Goal: Transaction & Acquisition: Purchase product/service

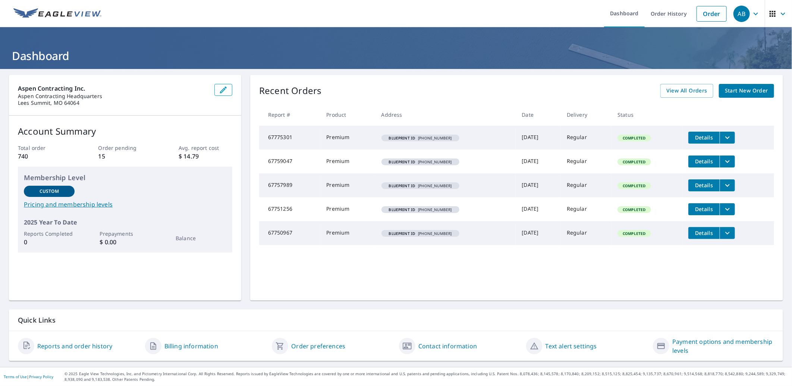
click at [729, 88] on span "Start New Order" at bounding box center [745, 90] width 43 height 9
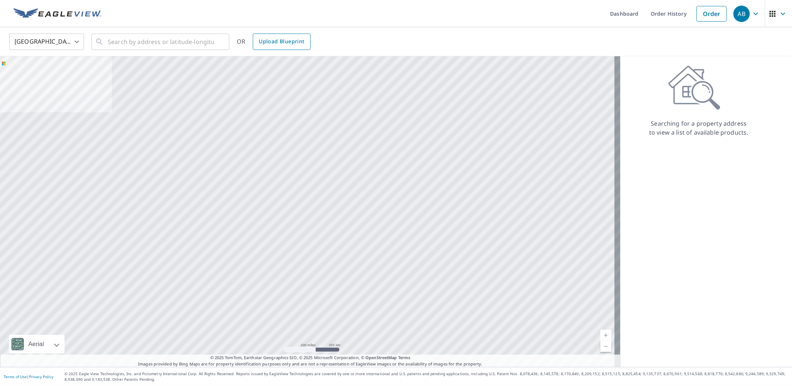
click at [286, 42] on span "Upload Blueprint" at bounding box center [281, 41] width 45 height 9
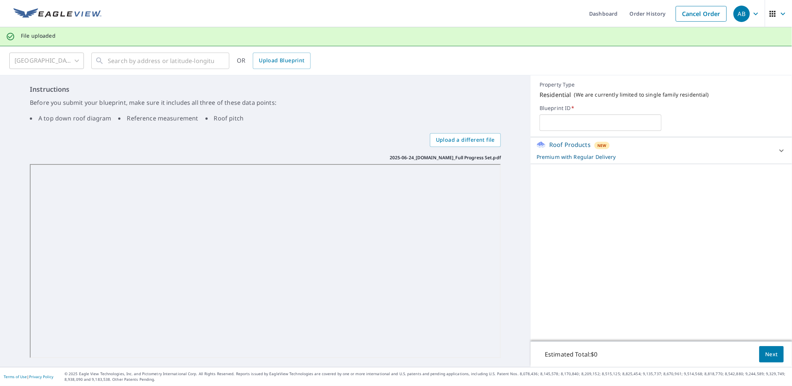
click at [609, 124] on input "text" at bounding box center [599, 122] width 121 height 21
type input "[PHONE_NUMBER]"
click at [765, 357] on span "Next" at bounding box center [771, 354] width 13 height 9
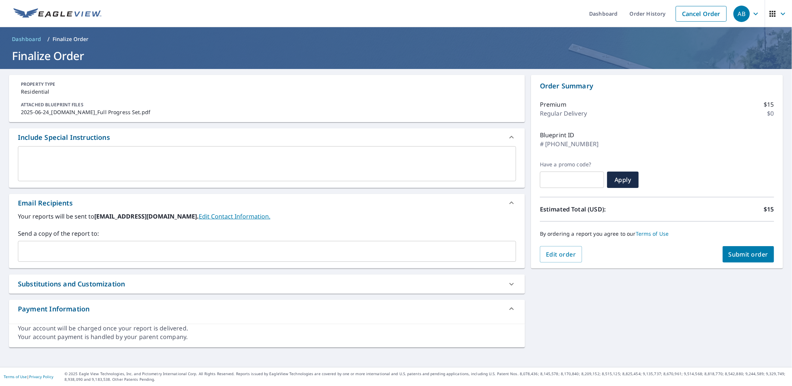
click at [61, 158] on textarea at bounding box center [266, 163] width 487 height 21
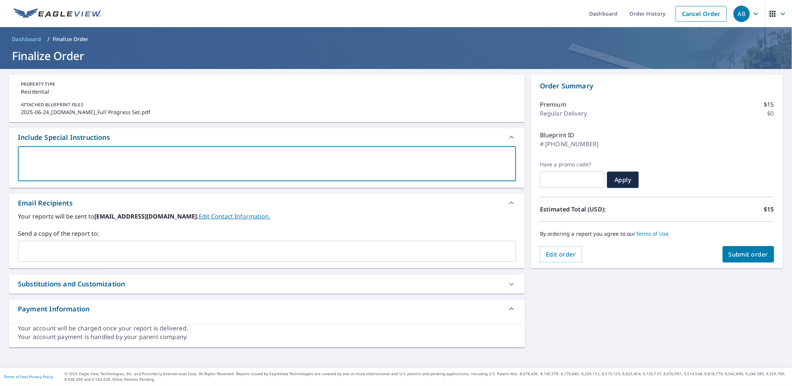
type textarea "O"
type textarea "x"
type textarea "On"
type textarea "x"
type textarea "Onl"
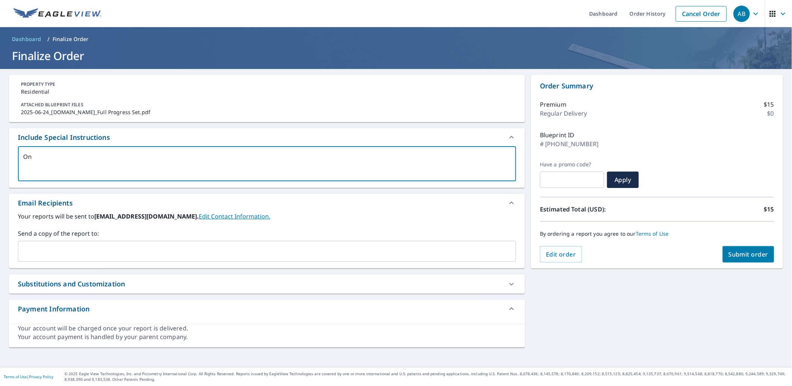
type textarea "x"
type textarea "Only"
type textarea "x"
type textarea "Only"
type textarea "x"
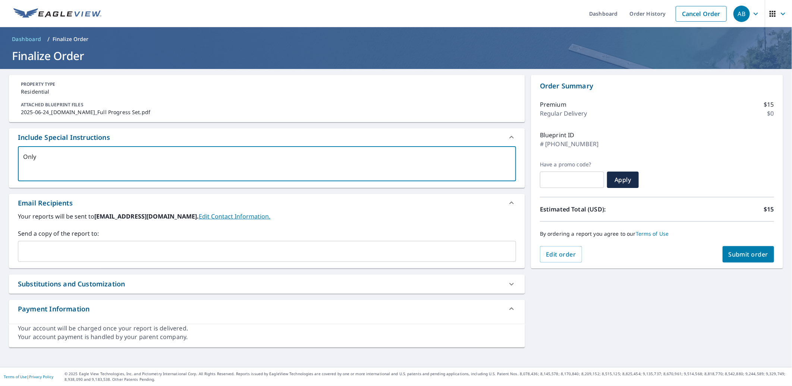
type textarea "Only d"
type textarea "x"
type textarea "Only do"
type textarea "x"
type textarea "Only do"
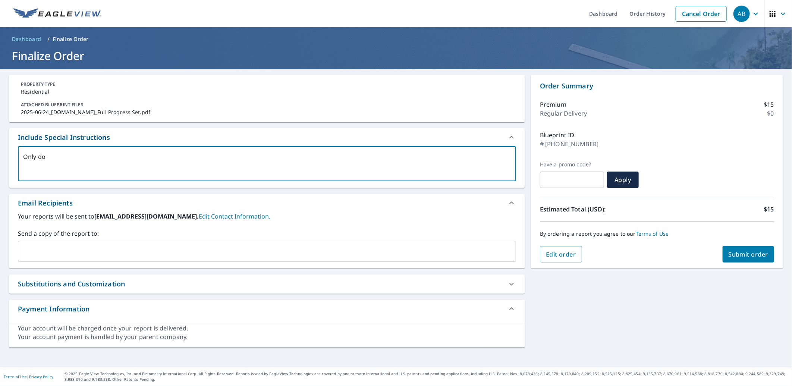
type textarea "x"
type textarea "Only do t"
type textarea "x"
type textarea "Only do th"
type textarea "x"
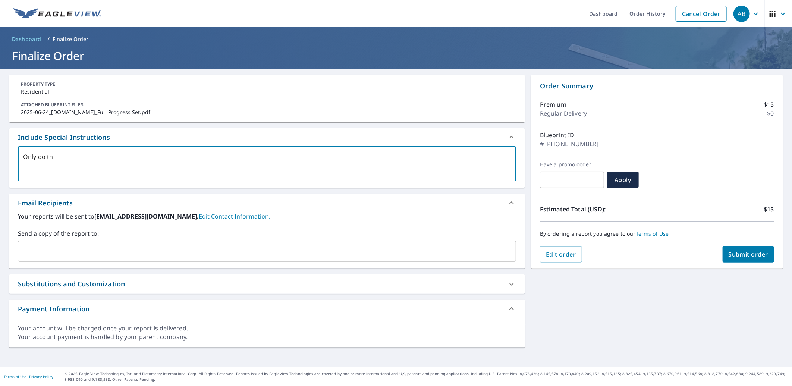
type textarea "Only do the"
type textarea "x"
type textarea "Only do the"
type textarea "x"
type textarea "Only do the F"
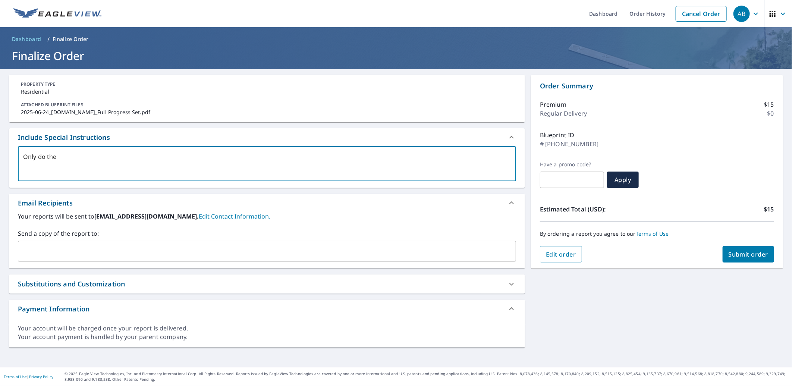
type textarea "x"
type textarea "Only do the Fa"
type textarea "x"
type textarea "Only do the Far"
type textarea "x"
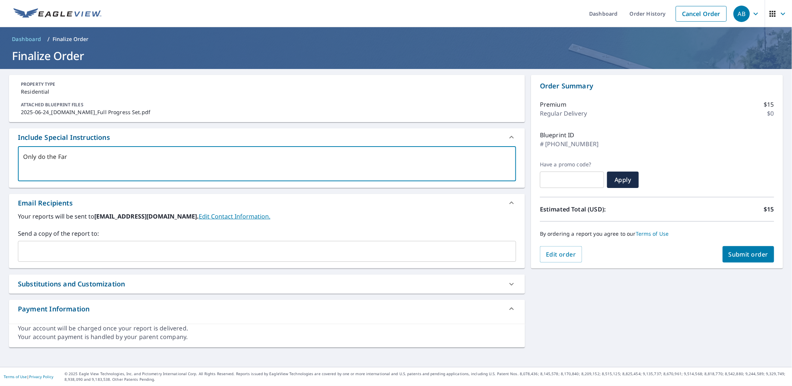
type textarea "Only do the Farm"
type textarea "x"
type textarea "Only do the Farmh"
type textarea "x"
type textarea "Only do the Farmho"
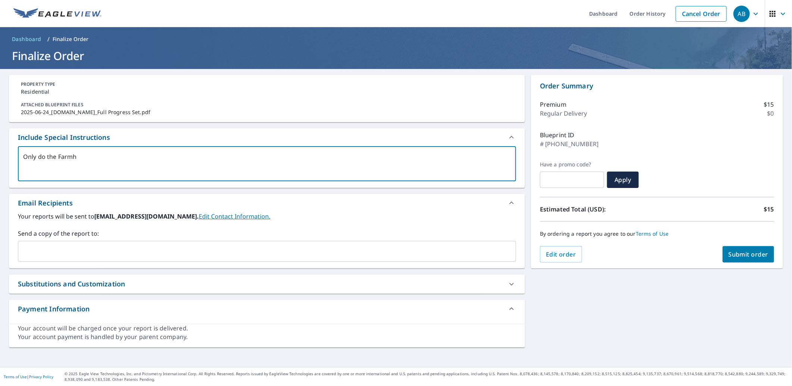
type textarea "x"
type textarea "Only do the Farmhou"
type textarea "x"
type textarea "Only do the Farmhous"
type textarea "x"
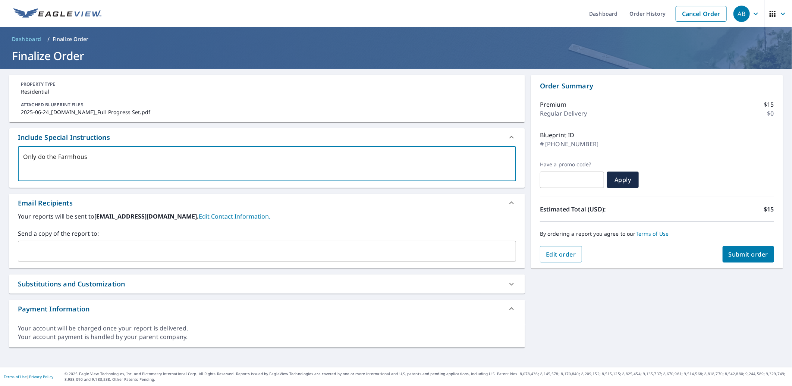
type textarea "Only do the Farmhouse"
type textarea "x"
type textarea "Only do the Farmhouse"
type textarea "x"
type textarea "Only do the Farmhouse p"
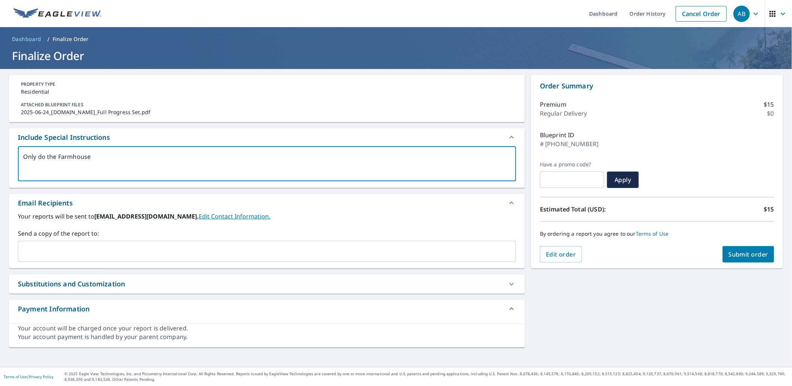
type textarea "x"
type textarea "Only do the Farmhouse pl"
type textarea "x"
type textarea "Only do the Farmhouse pla"
type textarea "x"
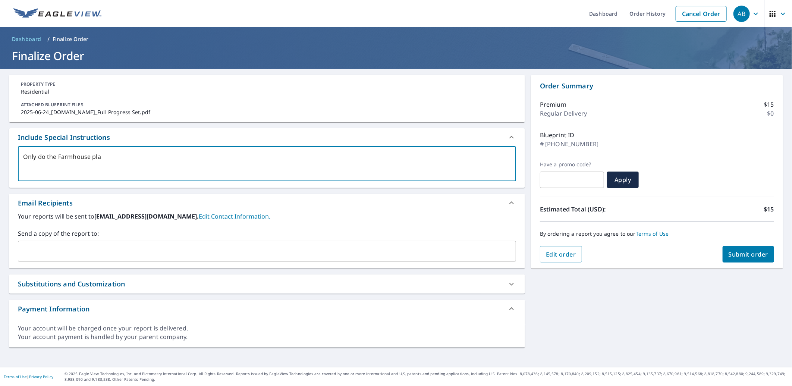
type textarea "Only do the Farmhouse plan"
type textarea "x"
type textarea "Only do the Farmhouse plan"
type textarea "x"
click at [35, 245] on input "text" at bounding box center [261, 251] width 480 height 14
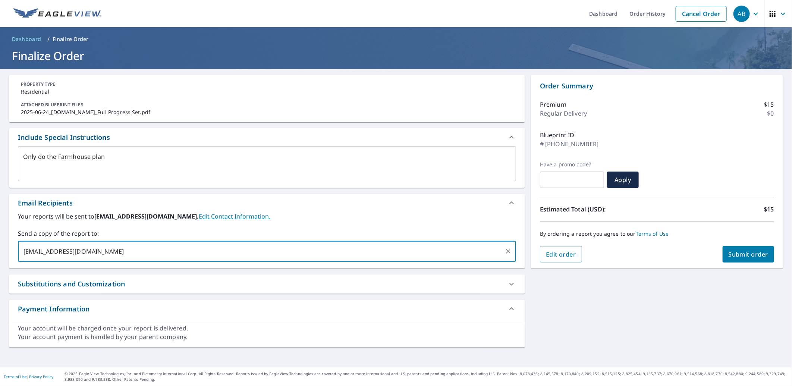
type input "[EMAIL_ADDRESS][DOMAIN_NAME]"
type textarea "x"
click at [113, 159] on textarea "Only do the Farmhouse plan" at bounding box center [266, 163] width 487 height 21
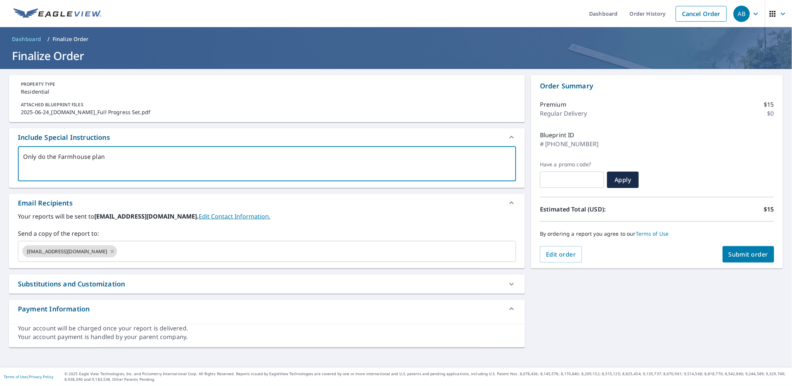
type textarea "Only do the Farmhouse plan."
type textarea "x"
type textarea "Only do the Farmhouse plan."
type textarea "x"
type textarea "Only do the Farmhouse plan."
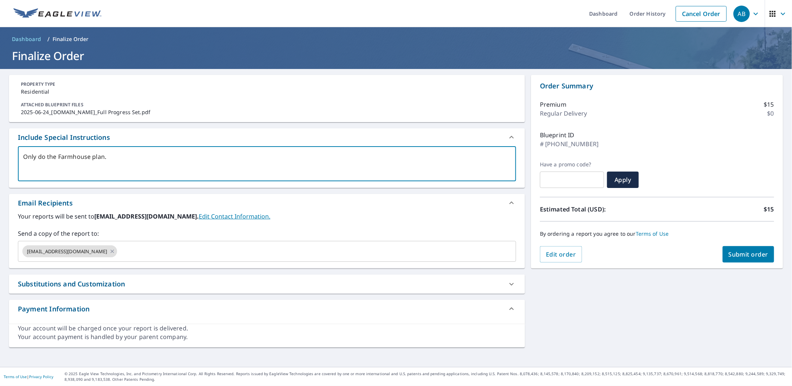
type textarea "x"
type textarea "Only do the Farmhouse plan. I"
type textarea "x"
type textarea "Only do the Farmhouse plan. Ig"
type textarea "x"
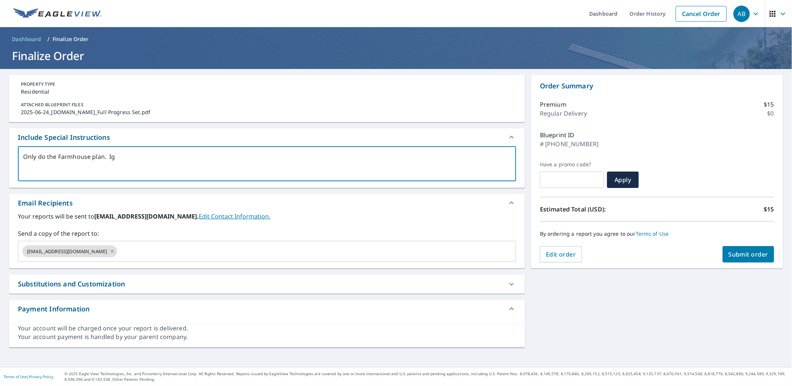
type textarea "Only do the Farmhouse plan. Ign"
type textarea "x"
type textarea "Only do the Farmhouse plan. [GEOGRAPHIC_DATA]"
type textarea "x"
type textarea "Only do the Farmhouse plan. Ignor"
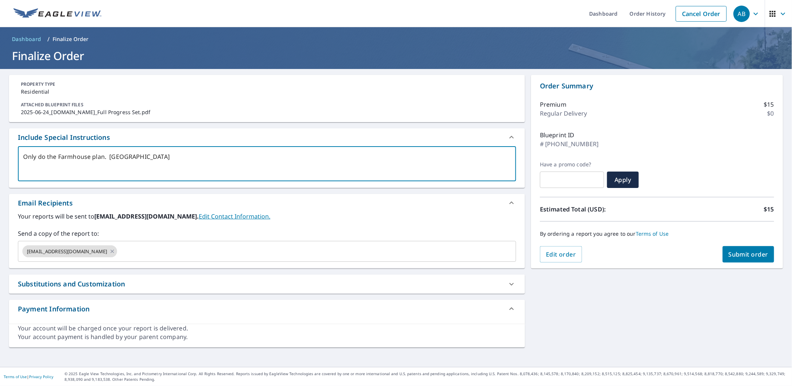
type textarea "x"
type textarea "Only do the Farmhouse plan. [GEOGRAPHIC_DATA]"
type textarea "x"
type textarea "Only do the Farmhouse plan. [GEOGRAPHIC_DATA]"
type textarea "x"
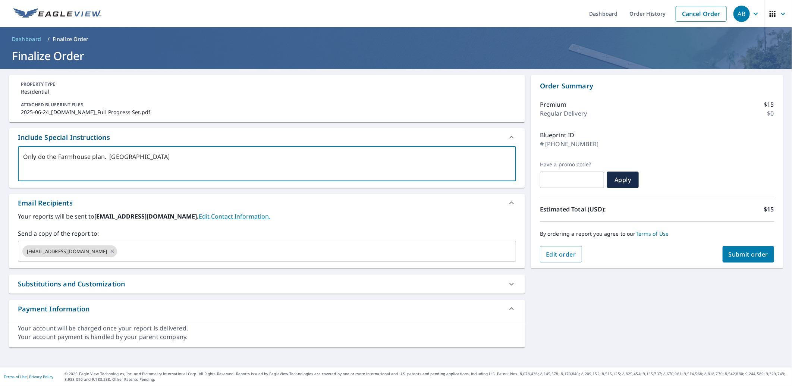
type textarea "Only do the Farmhouse plan. [GEOGRAPHIC_DATA] e"
type textarea "x"
type textarea "Only do the Farmhouse plan. Ignore eh"
type textarea "x"
type textarea "Only do the Farmhouse plan. Ignore eh"
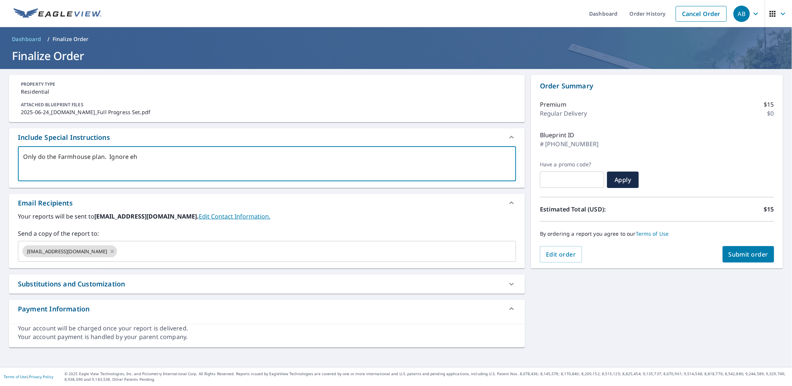
type textarea "x"
type textarea "Only do the Farmhouse plan. Ignore eh"
type textarea "x"
type textarea "Only do the Farmhouse plan. [GEOGRAPHIC_DATA] e"
type textarea "x"
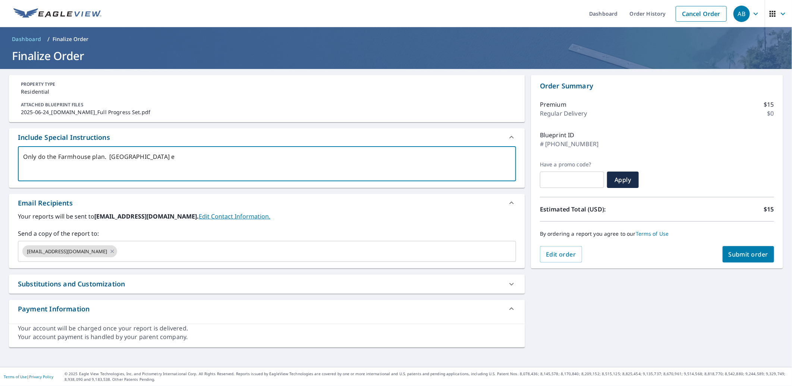
type textarea "Only do the Farmhouse plan. [GEOGRAPHIC_DATA]"
type textarea "x"
type textarea "Only do the Farmhouse plan. Ignore t"
type textarea "x"
type textarea "Only do the Farmhouse plan. Ignore th"
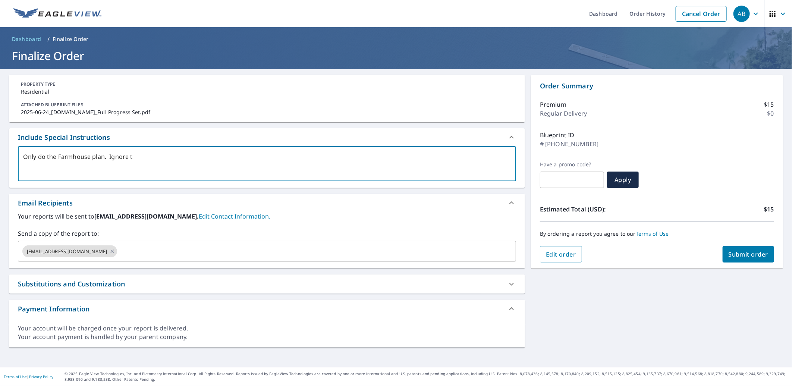
type textarea "x"
type textarea "Only do the Farmhouse plan. Ignore the"
type textarea "x"
type textarea "Only do the Farmhouse plan. Ignore the"
type textarea "x"
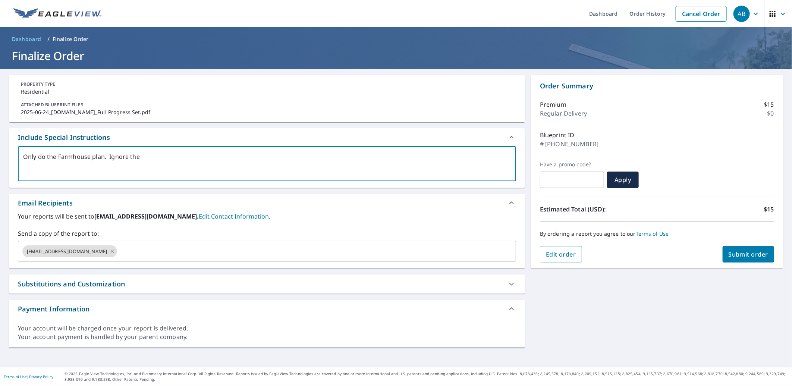
type textarea "Only do the Farmhouse plan. Ignore the t"
type textarea "x"
type textarea "Only do the Farmhouse plan. Ignore the tr"
type textarea "x"
type textarea "Only do the Farmhouse plan. Ignore the tra"
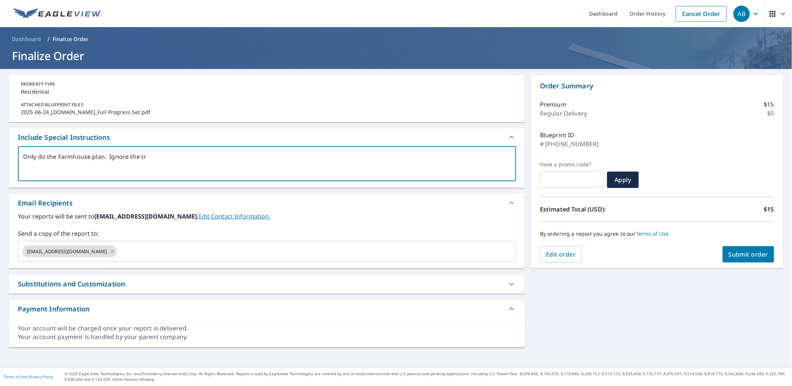
type textarea "x"
type textarea "Only do the Farmhouse plan. Ignore the trad"
type textarea "x"
type textarea "Only do the Farmhouse plan. Ignore the tradi"
type textarea "x"
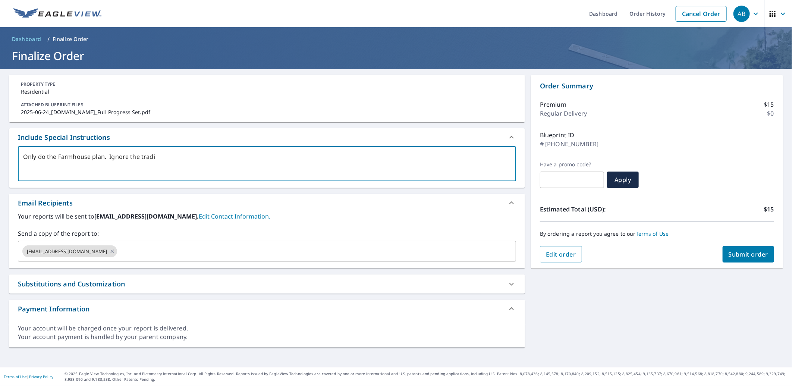
type textarea "Only do the Farmhouse plan. Ignore the tradit"
type textarea "x"
type textarea "Only do the Farmhouse plan. Ignore the traditi"
type textarea "x"
type textarea "Only do the Farmhouse plan. Ignore the traditio"
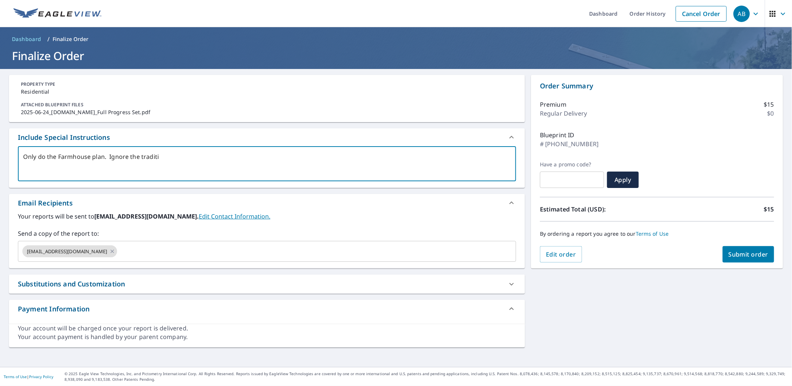
type textarea "x"
type textarea "Only do the Farmhouse plan. Ignore the tradition"
type textarea "x"
type textarea "Only do the Farmhouse plan. Ignore the traditiona"
type textarea "x"
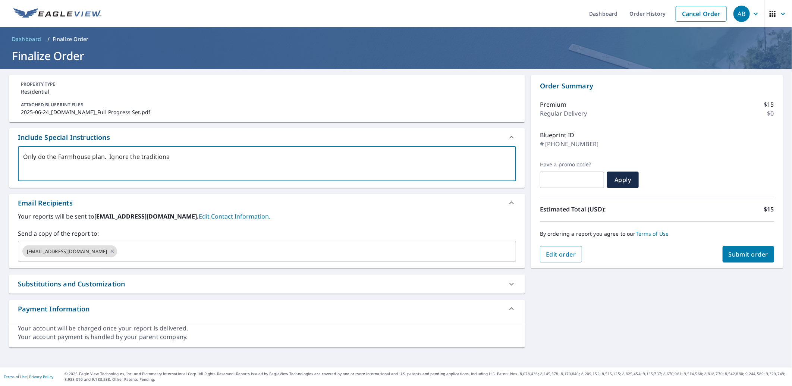
type textarea "Only do the Farmhouse plan. Ignore the traditional"
type textarea "x"
type textarea "Only do the Farmhouse plan. Ignore the traditional"
type textarea "x"
type textarea "Only do the Farmhouse plan. Ignore the traditional a"
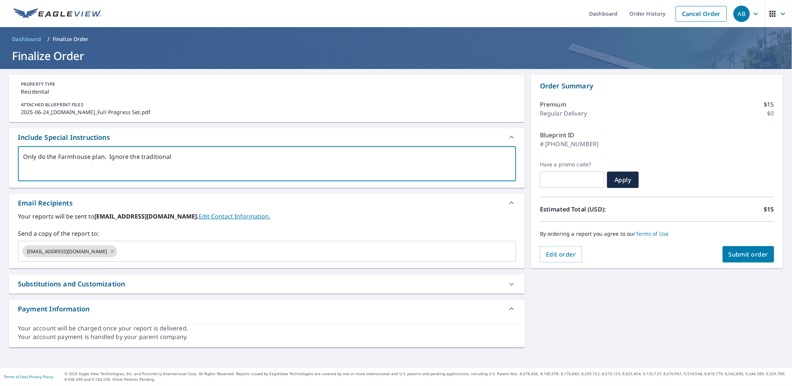
type textarea "x"
type textarea "Only do the Farmhouse plan. Ignore the traditional an"
type textarea "x"
type textarea "Only do the Farmhouse plan. Ignore the traditional and"
type textarea "x"
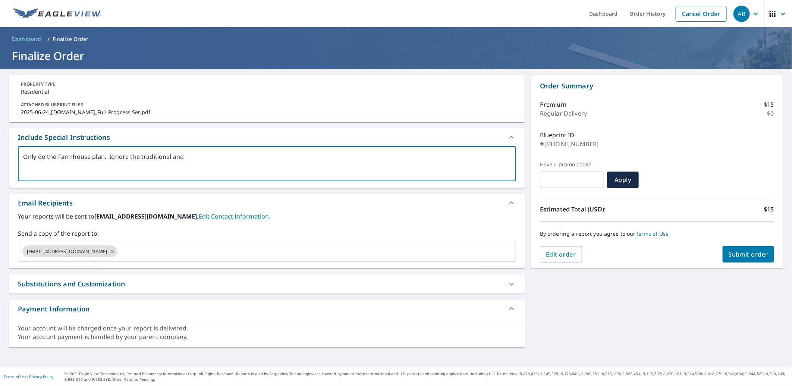
type textarea "Only do the Farmhouse plan. Ignore the traditional and"
type textarea "x"
type textarea "Only do the Farmhouse plan. Ignore the traditional and m"
type textarea "x"
type textarea "Only do the Farmhouse plan. Ignore the traditional and md"
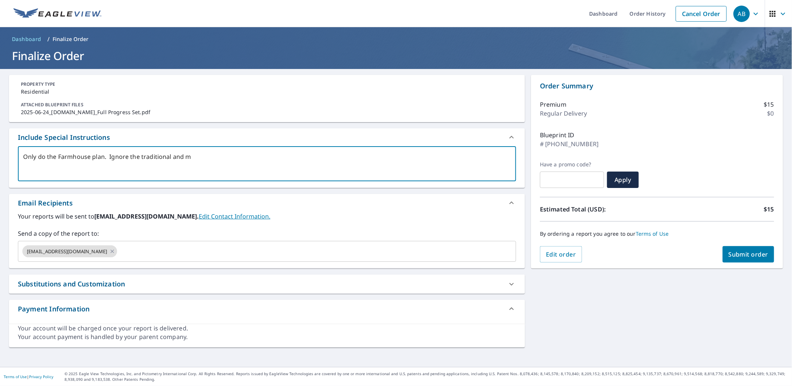
type textarea "x"
type textarea "Only do the Farmhouse plan. Ignore the traditional and mdo"
type textarea "x"
type textarea "Only do the Farmhouse plan. Ignore the traditional and md"
type textarea "x"
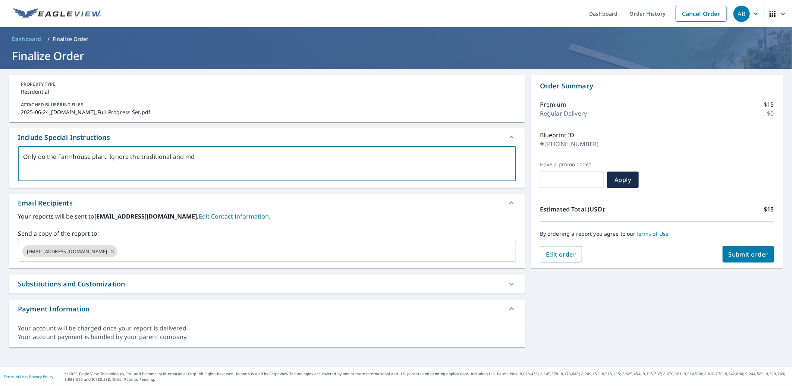
type textarea "Only do the Farmhouse plan. Ignore the traditional and m"
type textarea "x"
type textarea "Only do the Farmhouse plan. Ignore the traditional and mo"
type textarea "x"
type textarea "Only do the Farmhouse plan. Ignore the traditional and mod"
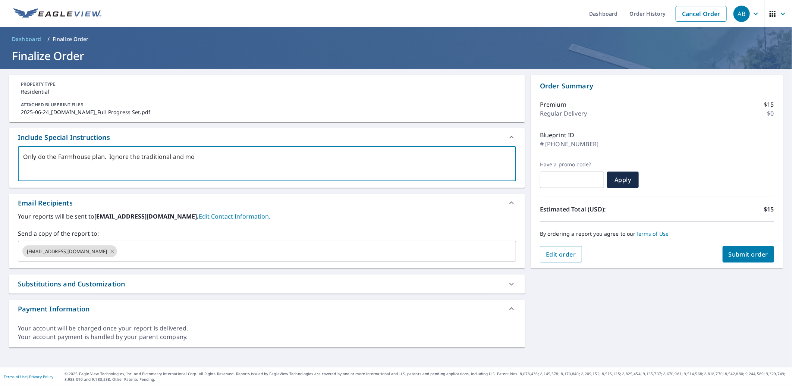
type textarea "x"
type textarea "Only do the Farmhouse plan. Ignore the traditional and mode"
type textarea "x"
type textarea "Only do the Farmhouse plan. Ignore the traditional and moder"
type textarea "x"
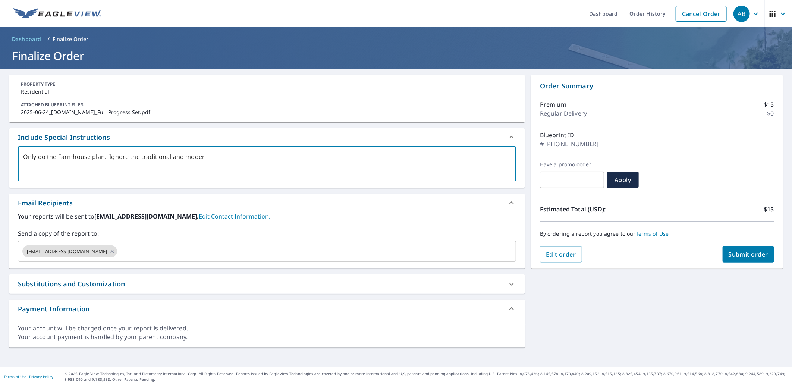
type textarea "Only do the Farmhouse plan. Ignore the traditional and modern"
type textarea "x"
type textarea "Only do the Farmhouse plan. Ignore the traditional and modern"
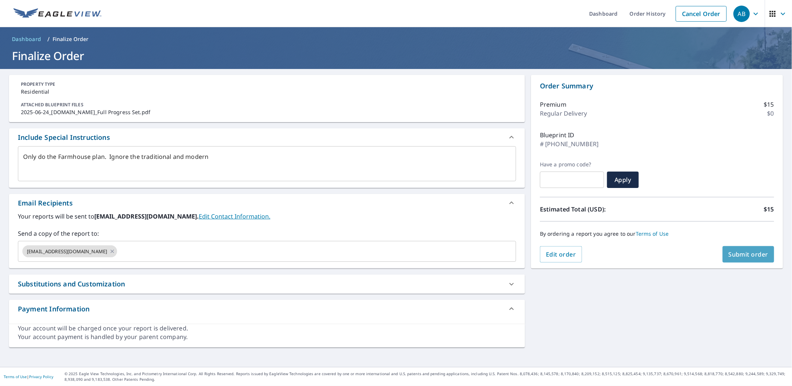
click at [738, 253] on span "Submit order" at bounding box center [748, 254] width 40 height 8
type textarea "x"
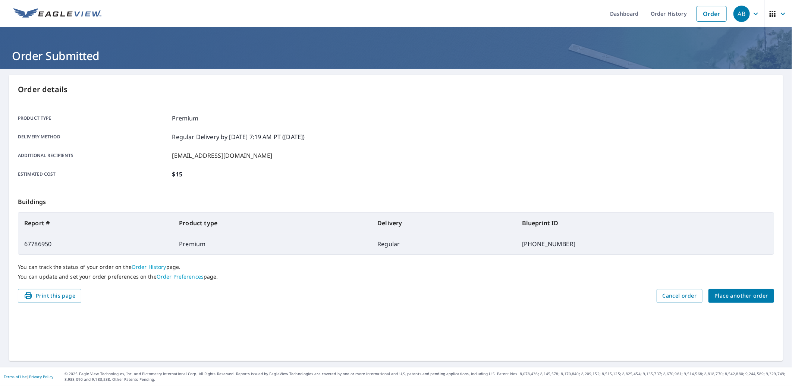
click at [758, 294] on span "Place another order" at bounding box center [741, 295] width 54 height 9
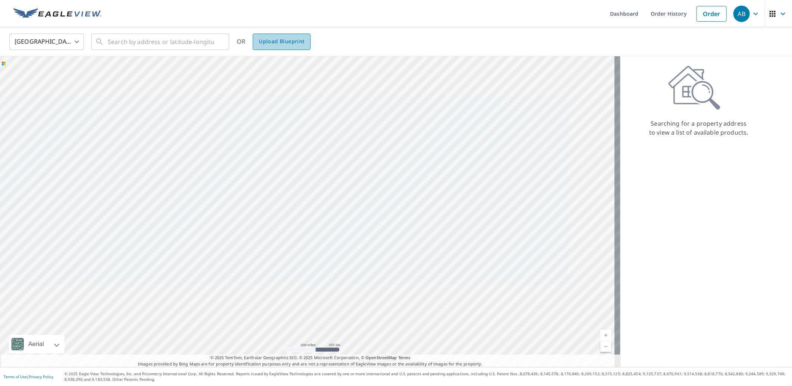
click at [284, 38] on span "Upload Blueprint" at bounding box center [281, 41] width 45 height 9
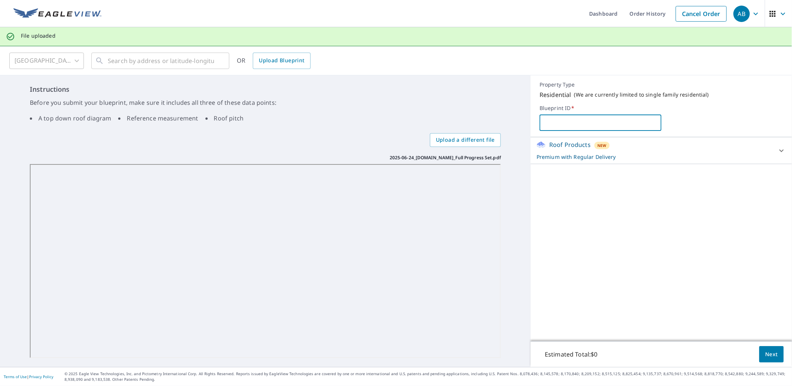
click at [561, 122] on input "text" at bounding box center [599, 122] width 121 height 21
type input "[PHONE_NUMBER]"
click at [765, 353] on span "Next" at bounding box center [771, 354] width 13 height 9
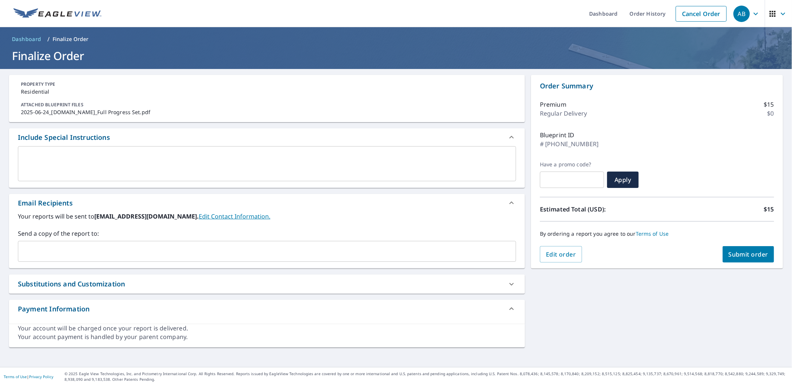
click at [104, 153] on textarea at bounding box center [266, 163] width 487 height 21
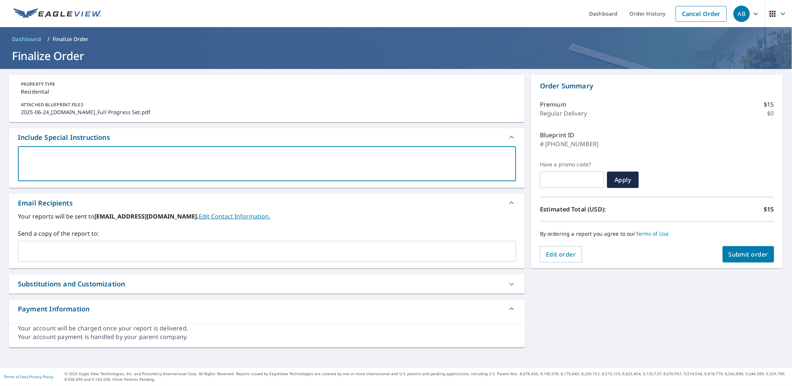
type textarea "O"
type textarea "x"
type textarea "On"
type textarea "x"
type textarea "Onl"
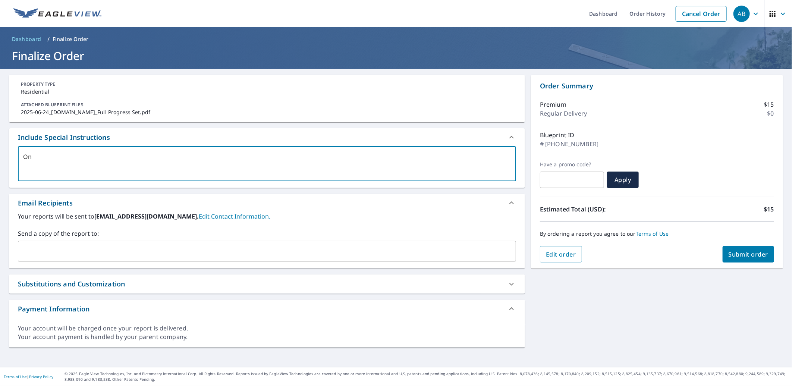
type textarea "x"
type textarea "Only"
type textarea "x"
type textarea "Only"
type textarea "x"
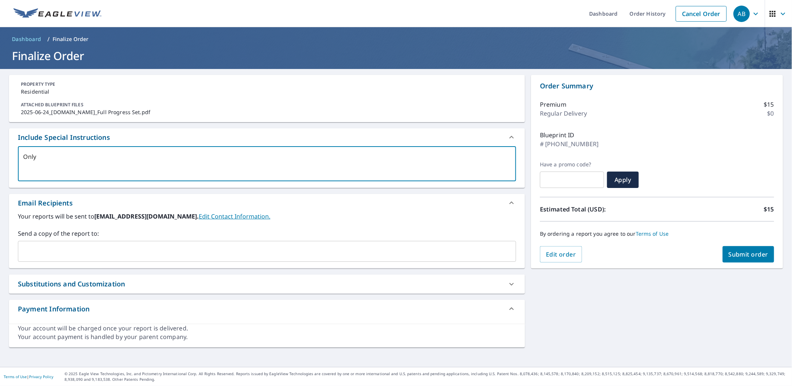
type textarea "Only d"
type textarea "x"
type textarea "Only do"
type textarea "x"
type textarea "Only do"
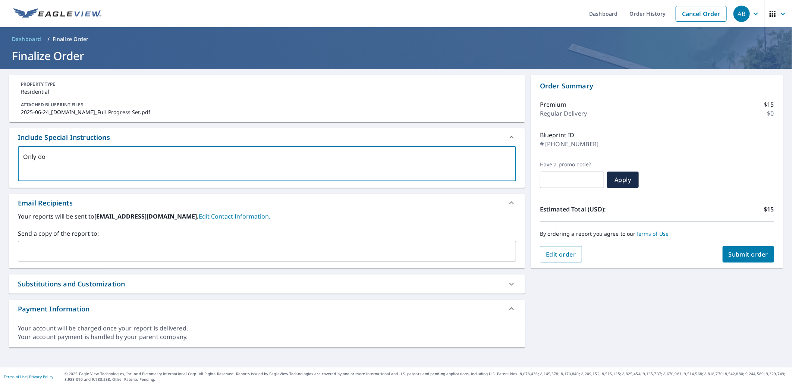
type textarea "x"
type textarea "Only do t"
type textarea "x"
type textarea "Only do th"
type textarea "x"
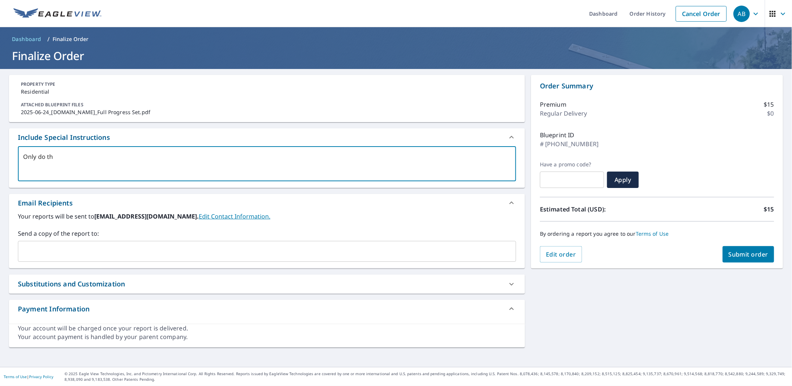
type textarea "Only do the"
type textarea "x"
type textarea "Only do the"
type textarea "x"
type textarea "Only do the T"
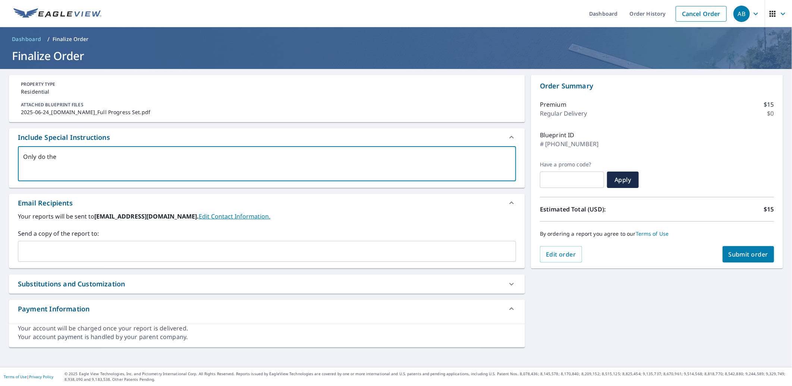
type textarea "x"
type textarea "Only do the Tr"
type textarea "x"
type textarea "Only do the Tra"
type textarea "x"
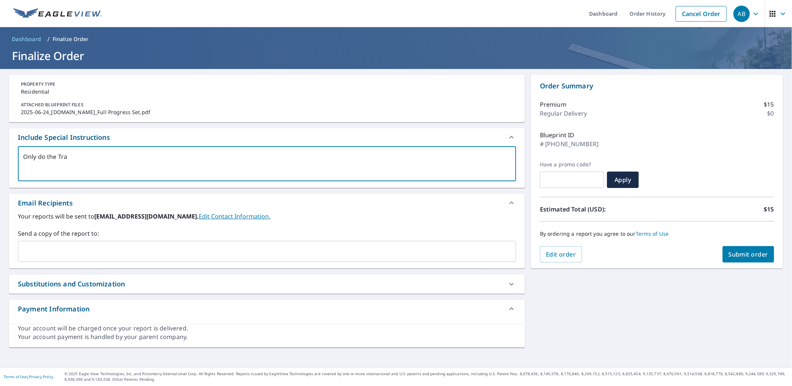
type textarea "Only do the Trad"
type textarea "x"
type textarea "Only do the Tradi"
type textarea "x"
type textarea "Only do the Tradit"
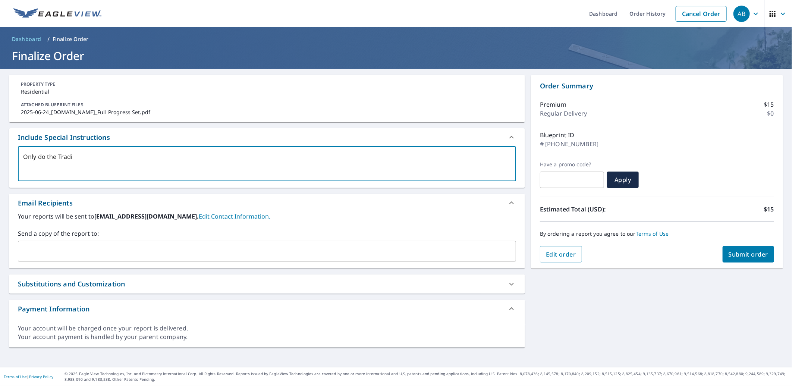
type textarea "x"
type textarea "Only do the Traditi"
type textarea "x"
type textarea "Only do the Traditio"
type textarea "x"
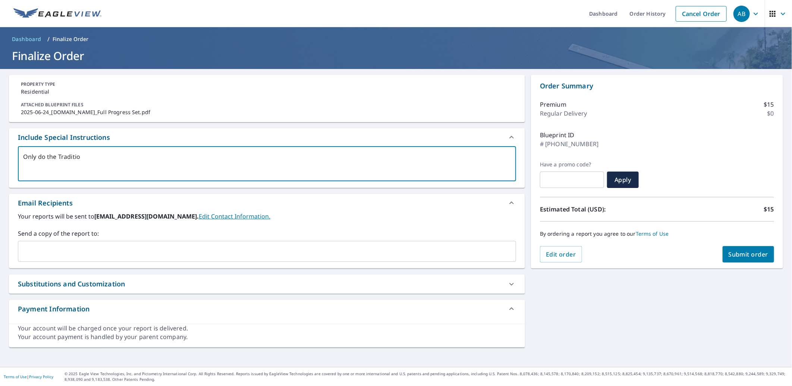
type textarea "Only do the Tradition"
type textarea "x"
type textarea "Only do the Traditio"
type textarea "x"
type textarea "Only do the Traditi"
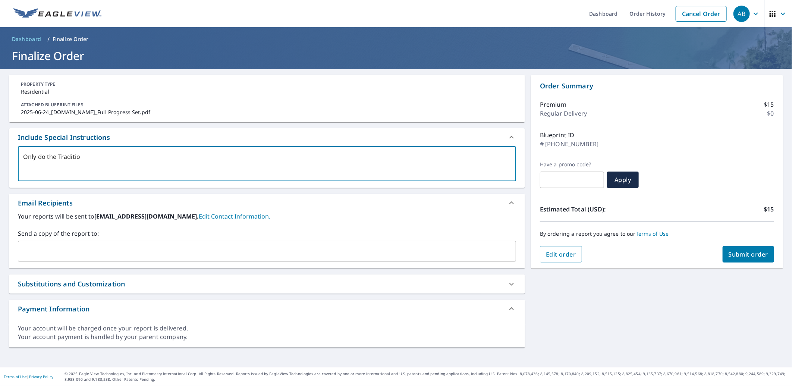
type textarea "x"
type textarea "Only do the Traditio"
drag, startPoint x: 34, startPoint y: 238, endPoint x: 31, endPoint y: 240, distance: 4.2
click at [33, 239] on div "Send a copy of the report to: ​" at bounding box center [267, 245] width 498 height 33
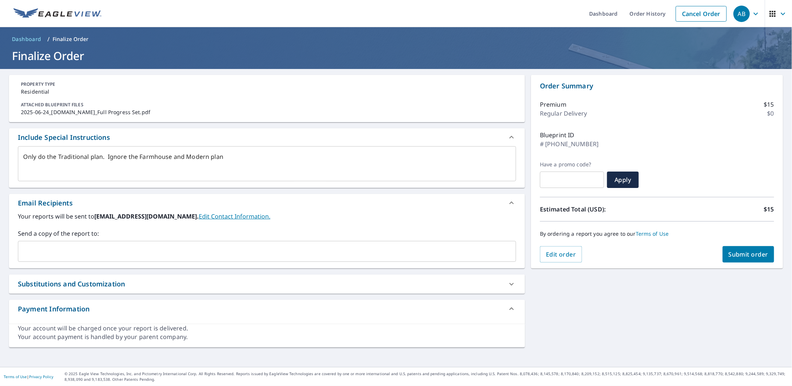
click at [28, 243] on div "​" at bounding box center [267, 251] width 498 height 21
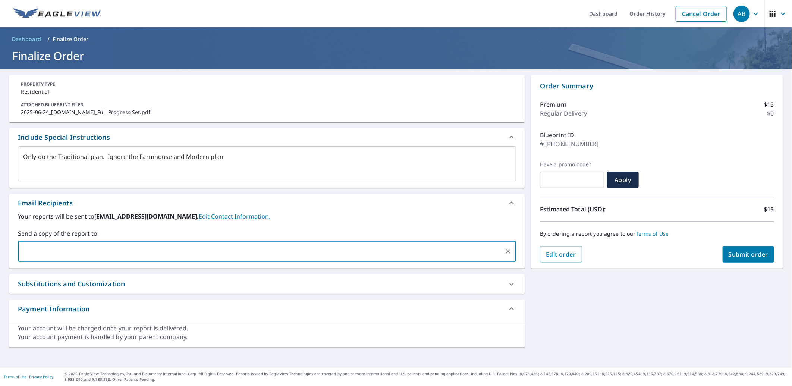
click at [717, 249] on div "Edit order Submit order" at bounding box center [657, 254] width 234 height 16
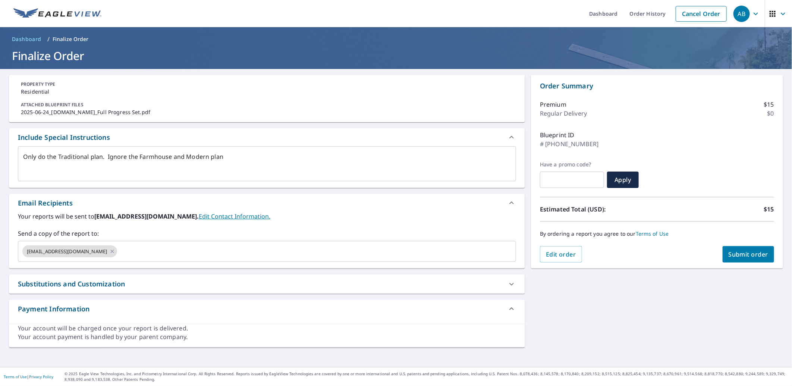
click at [738, 250] on span "Submit order" at bounding box center [748, 254] width 40 height 8
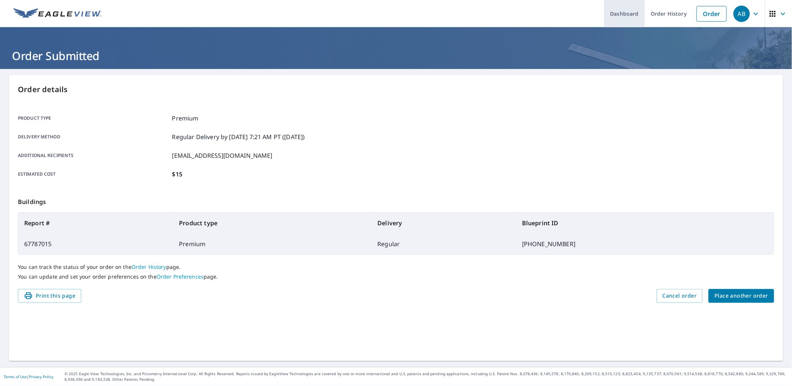
drag, startPoint x: 615, startPoint y: 17, endPoint x: 610, endPoint y: 17, distance: 4.8
click at [615, 17] on link "Dashboard" at bounding box center [624, 13] width 41 height 27
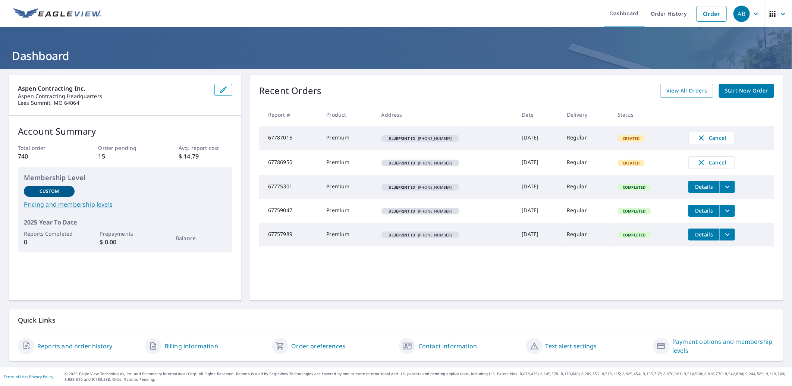
click at [626, 140] on span "Created" at bounding box center [631, 138] width 26 height 5
click at [711, 137] on span "Cancel" at bounding box center [711, 137] width 31 height 9
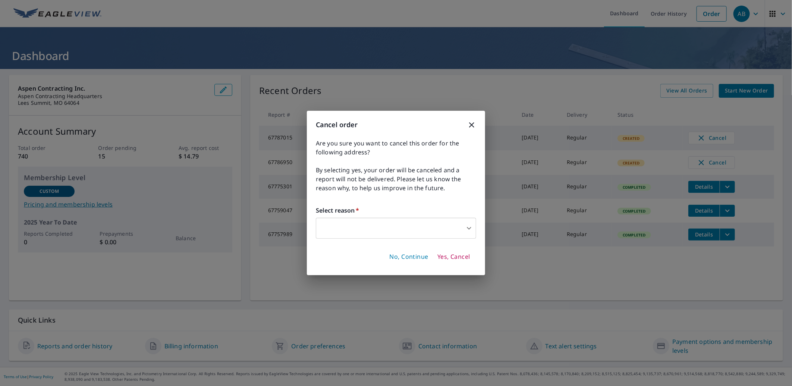
click at [373, 225] on body "AB AB Dashboard Order History Order AB Dashboard Aspen Contracting Inc. Aspen C…" at bounding box center [396, 193] width 792 height 386
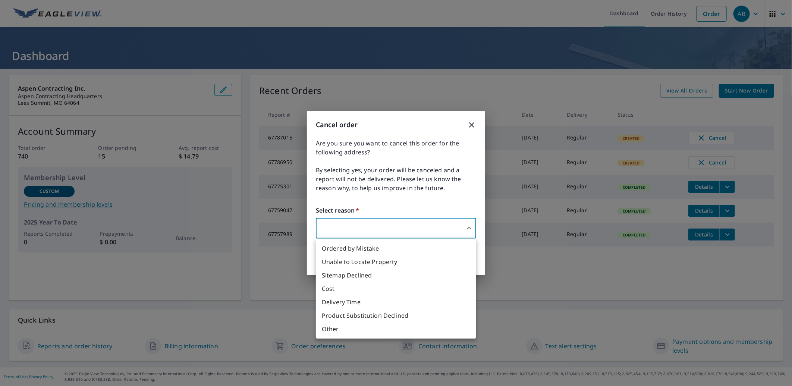
click at [357, 250] on li "Ordered by Mistake" at bounding box center [396, 247] width 160 height 13
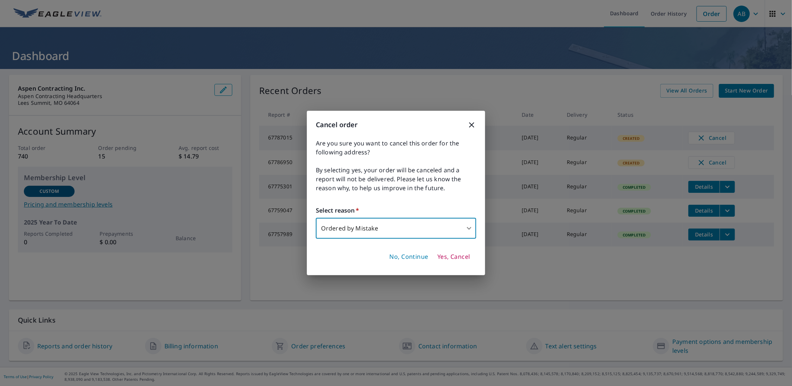
drag, startPoint x: 452, startPoint y: 257, endPoint x: 445, endPoint y: 257, distance: 6.3
click at [451, 257] on span "Yes, Cancel" at bounding box center [453, 257] width 33 height 8
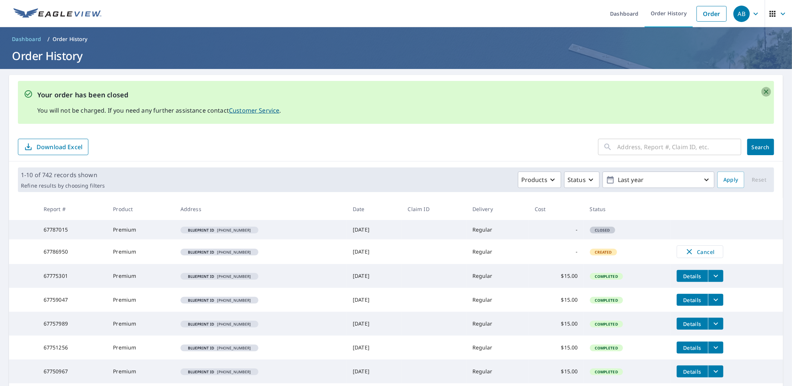
click at [762, 89] on icon "Close" at bounding box center [765, 91] width 7 height 7
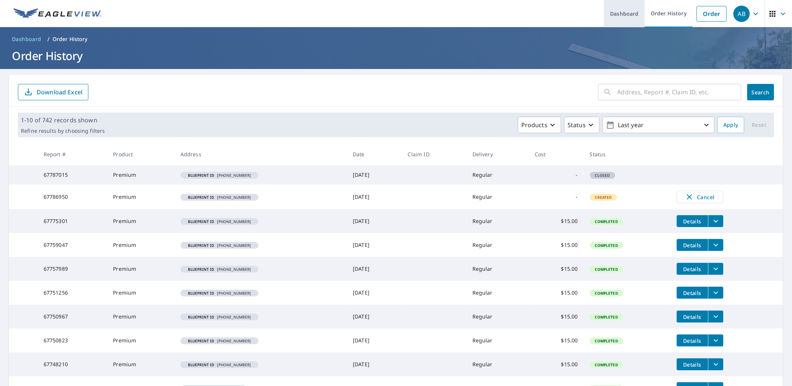
click at [632, 9] on link "Dashboard" at bounding box center [624, 13] width 41 height 27
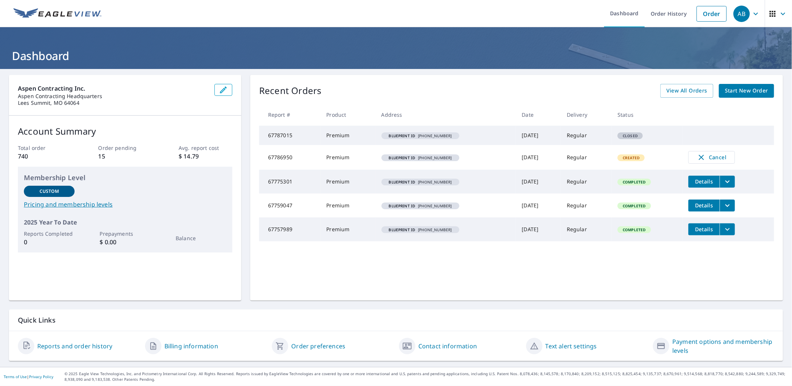
click at [736, 87] on span "Start New Order" at bounding box center [745, 90] width 43 height 9
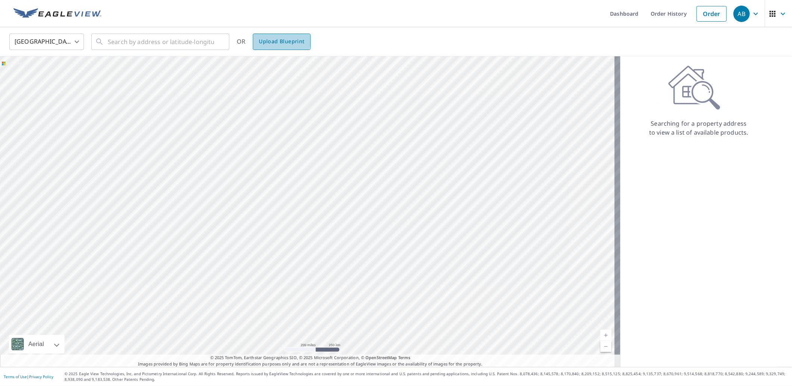
click at [270, 40] on span "Upload Blueprint" at bounding box center [281, 41] width 45 height 9
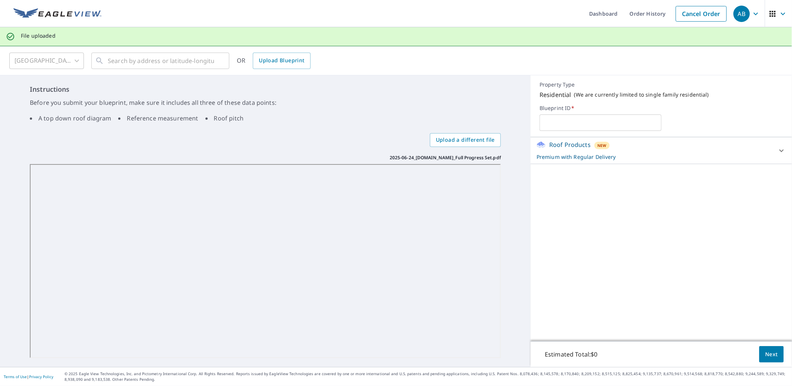
click at [558, 124] on input "text" at bounding box center [599, 122] width 121 height 21
click at [769, 352] on span "Next" at bounding box center [771, 354] width 13 height 9
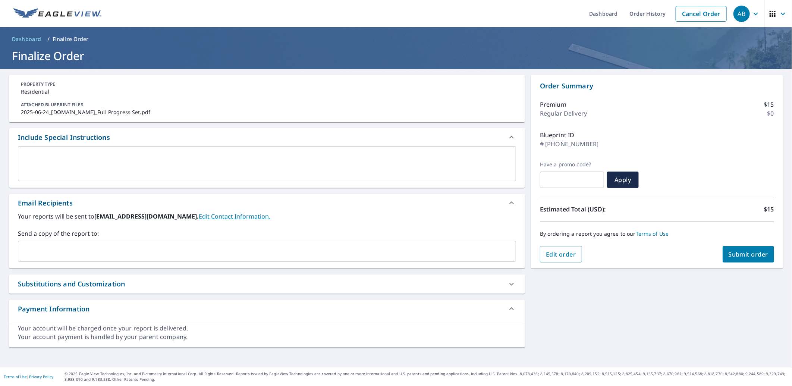
click at [113, 157] on textarea at bounding box center [266, 163] width 487 height 21
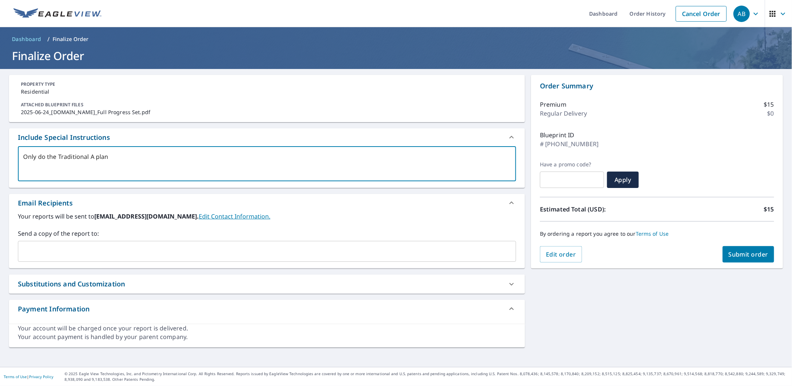
click at [30, 247] on input "text" at bounding box center [261, 251] width 480 height 14
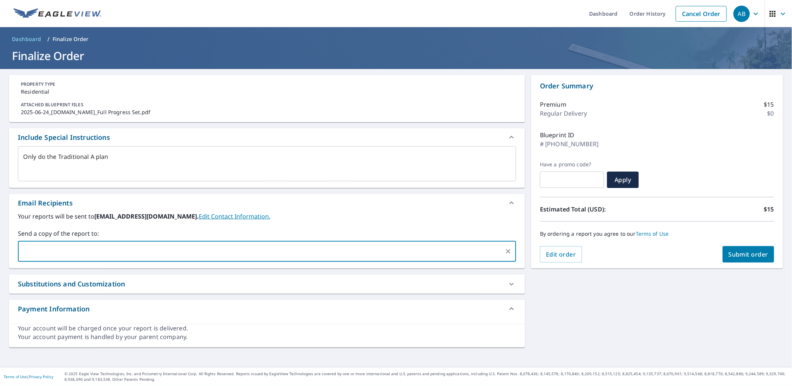
click at [742, 253] on span "Submit order" at bounding box center [748, 254] width 40 height 8
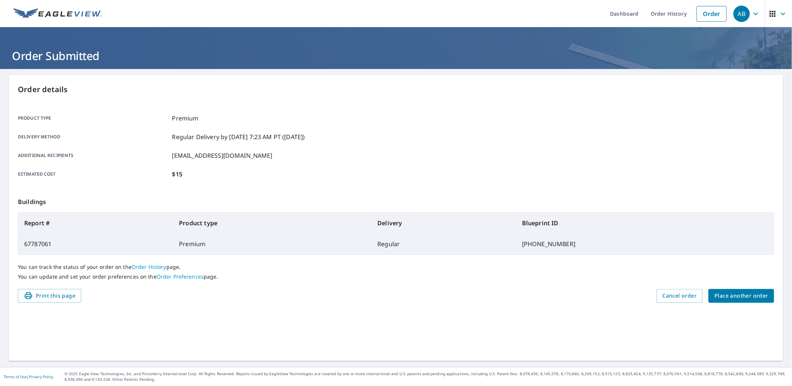
click at [736, 298] on span "Place another order" at bounding box center [741, 295] width 54 height 9
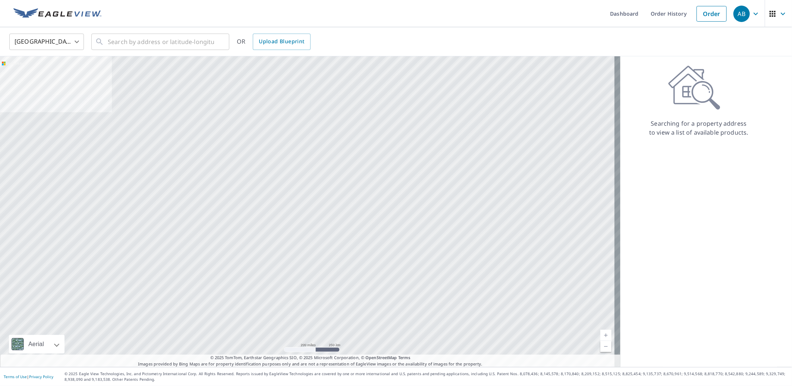
drag, startPoint x: 280, startPoint y: 40, endPoint x: 322, endPoint y: 41, distance: 42.1
click at [280, 40] on span "Upload Blueprint" at bounding box center [281, 41] width 45 height 9
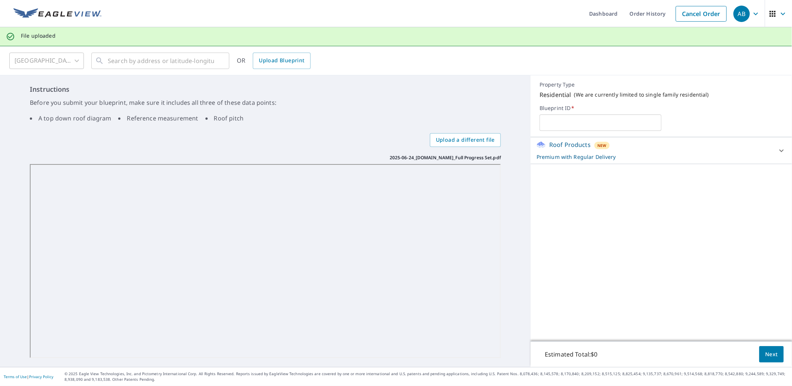
click at [616, 124] on input "text" at bounding box center [599, 122] width 121 height 21
click at [765, 353] on span "Next" at bounding box center [771, 354] width 13 height 9
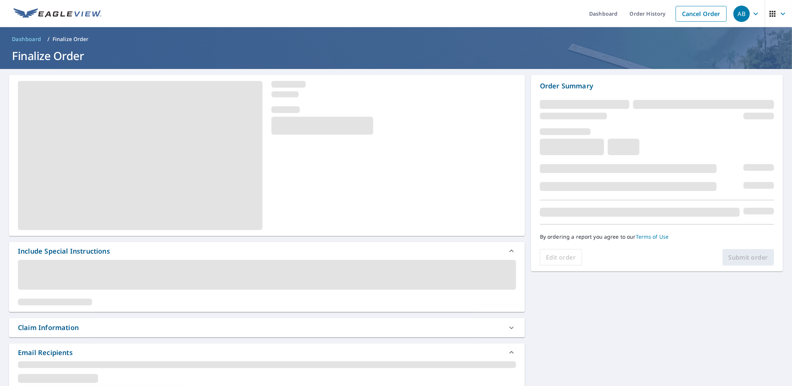
drag, startPoint x: 226, startPoint y: 275, endPoint x: 219, endPoint y: 274, distance: 7.2
click at [225, 276] on span at bounding box center [267, 275] width 498 height 30
drag, startPoint x: 219, startPoint y: 274, endPoint x: 216, endPoint y: 285, distance: 11.6
click at [220, 276] on span at bounding box center [267, 275] width 498 height 30
click at [199, 324] on div "Claim Information" at bounding box center [267, 327] width 516 height 19
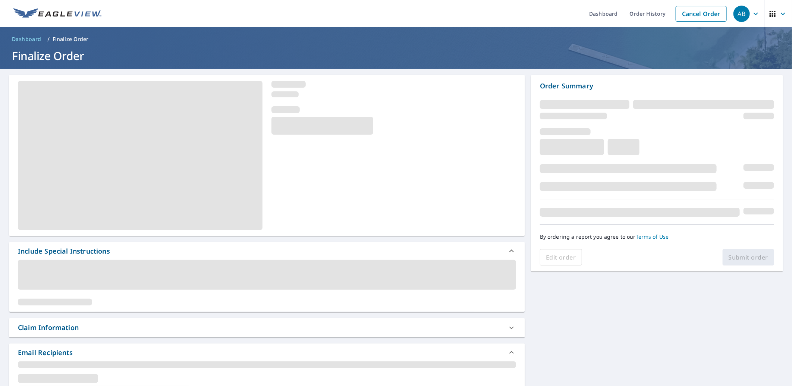
click at [195, 336] on div "Claim Information" at bounding box center [267, 327] width 516 height 19
click at [195, 335] on div "Claim Information" at bounding box center [267, 327] width 516 height 19
drag, startPoint x: 191, startPoint y: 328, endPoint x: 193, endPoint y: 312, distance: 15.8
click at [194, 323] on div "Claim Information" at bounding box center [260, 327] width 484 height 10
click at [193, 312] on div "Include Special Instructions Claim Information Email Recipients Substitutions a…" at bounding box center [267, 378] width 516 height 607
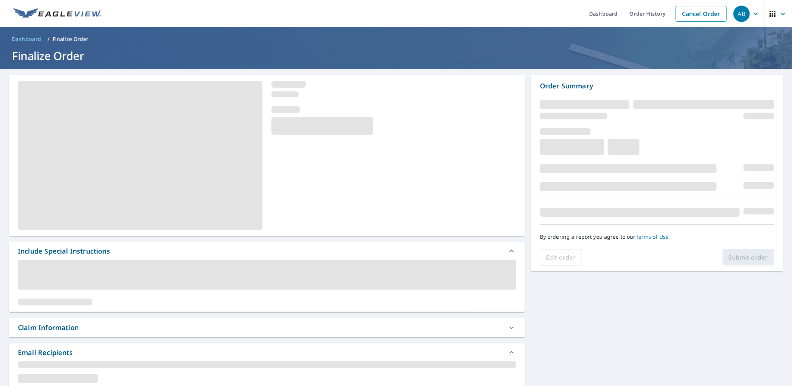
click at [192, 306] on div at bounding box center [267, 286] width 516 height 52
click at [192, 303] on div at bounding box center [267, 282] width 498 height 45
click at [192, 297] on div at bounding box center [267, 282] width 498 height 45
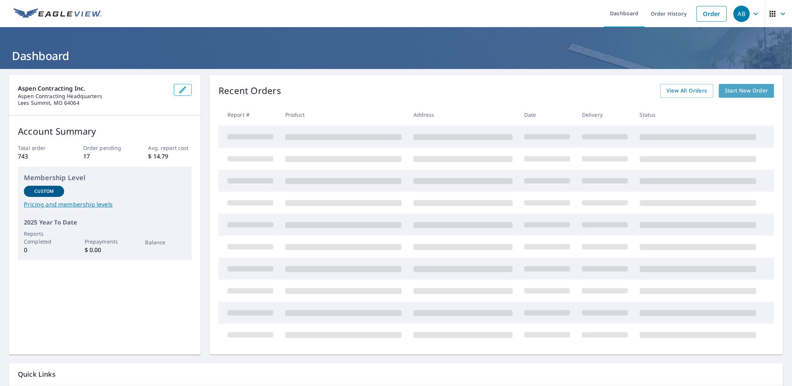
click at [733, 89] on span "Start New Order" at bounding box center [745, 90] width 43 height 9
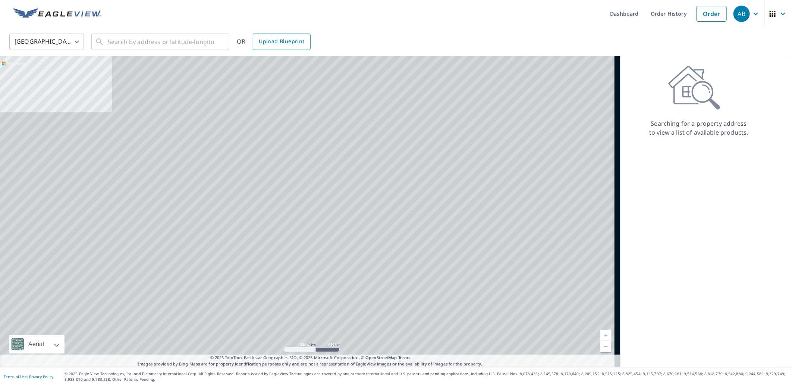
click at [272, 42] on span "Upload Blueprint" at bounding box center [281, 41] width 45 height 9
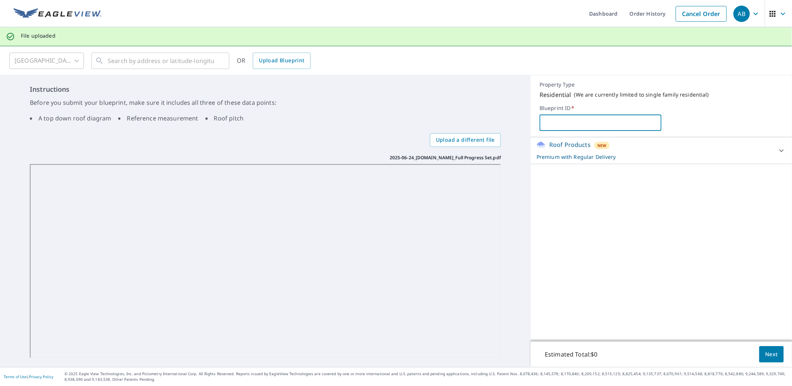
click at [605, 120] on input "text" at bounding box center [599, 122] width 121 height 21
type input "[PHONE_NUMBER]"
click at [765, 353] on span "Next" at bounding box center [771, 354] width 13 height 9
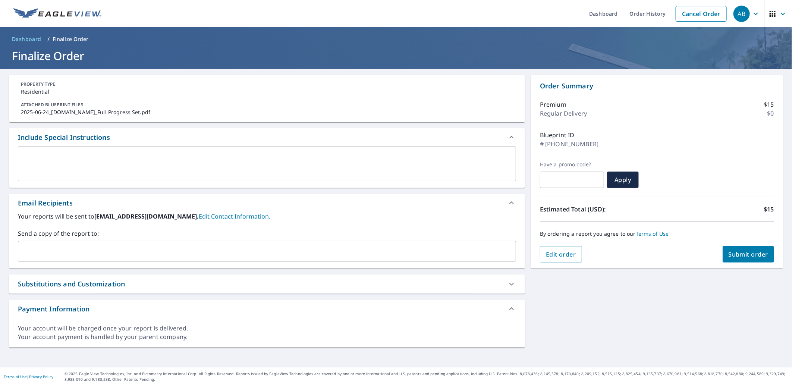
click at [33, 154] on textarea at bounding box center [266, 163] width 487 height 21
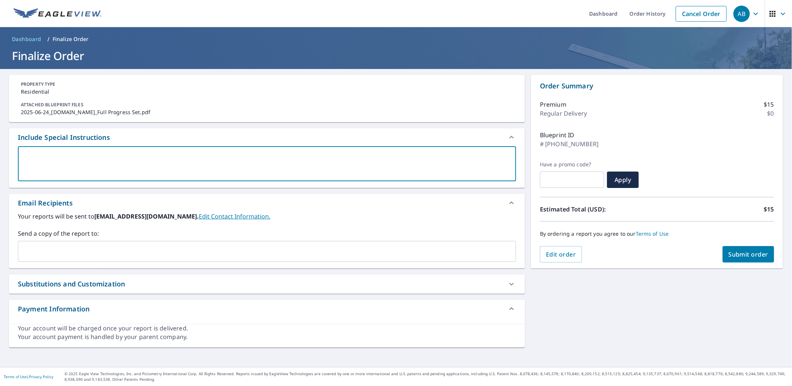
type textarea "O"
type textarea "x"
type textarea "On"
type textarea "x"
type textarea "Onl"
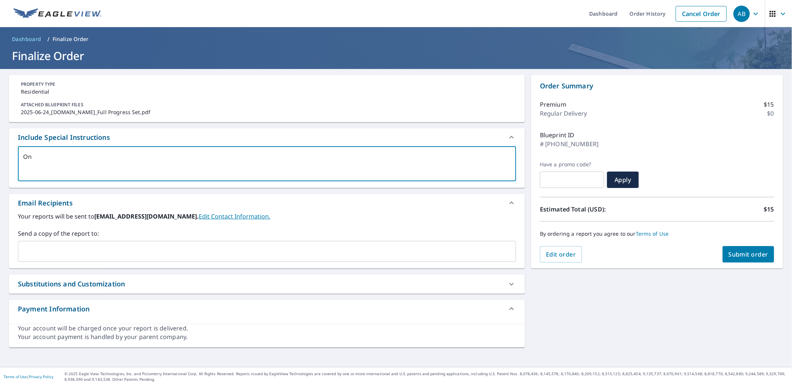
type textarea "x"
type textarea "Only"
type textarea "x"
type textarea "Only"
type textarea "x"
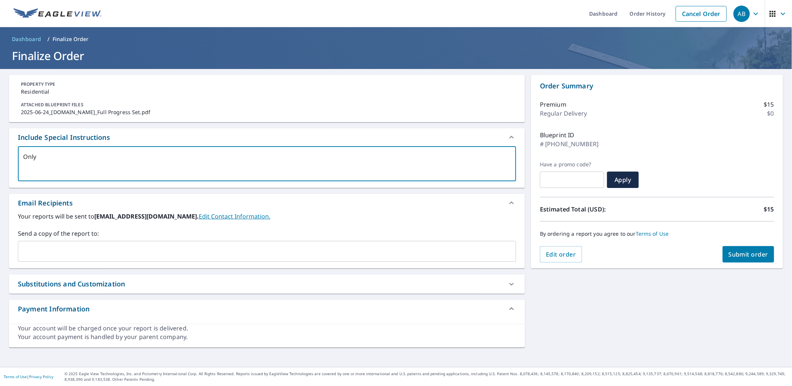
type textarea "Only d"
type textarea "x"
type textarea "Only do"
type textarea "x"
type textarea "Only do"
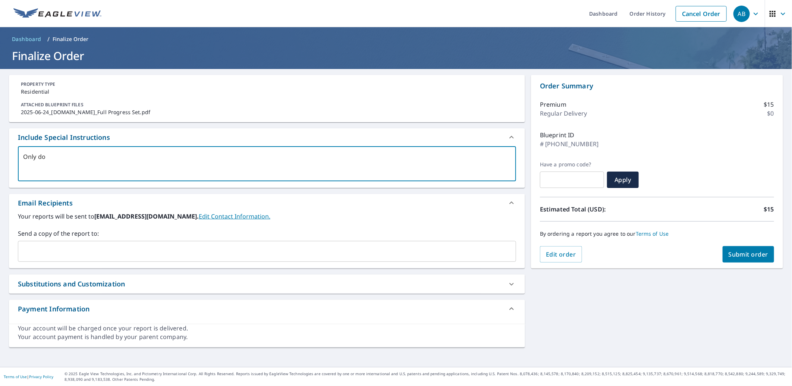
type textarea "x"
type textarea "Only do h"
type textarea "x"
type textarea "Only do he"
type textarea "x"
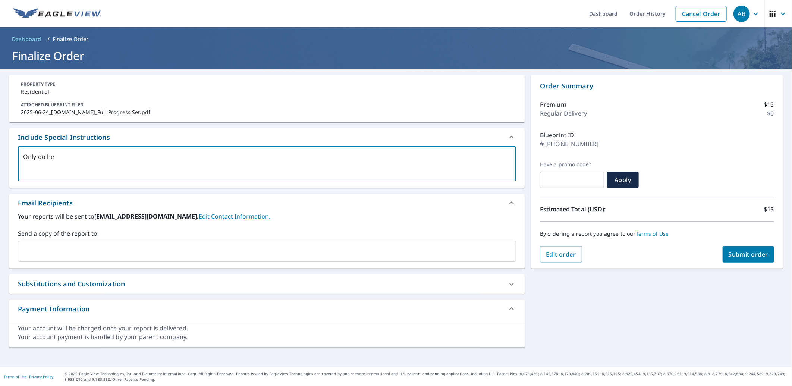
type textarea "Only do he"
type textarea "x"
type textarea "Only do he"
type textarea "x"
type textarea "Only do h"
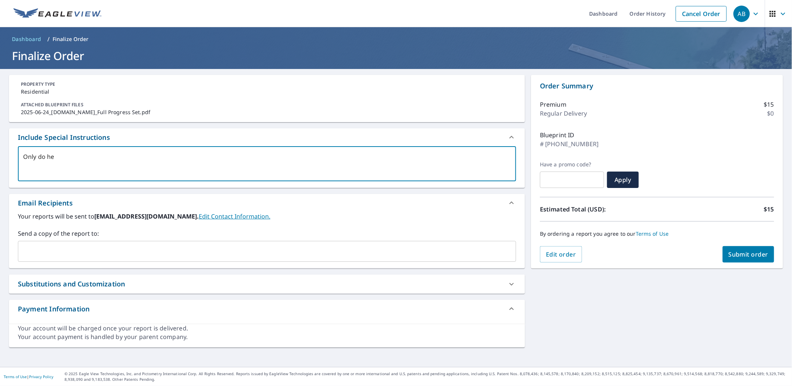
type textarea "x"
type textarea "Only do"
type textarea "x"
type textarea "Only do t"
type textarea "x"
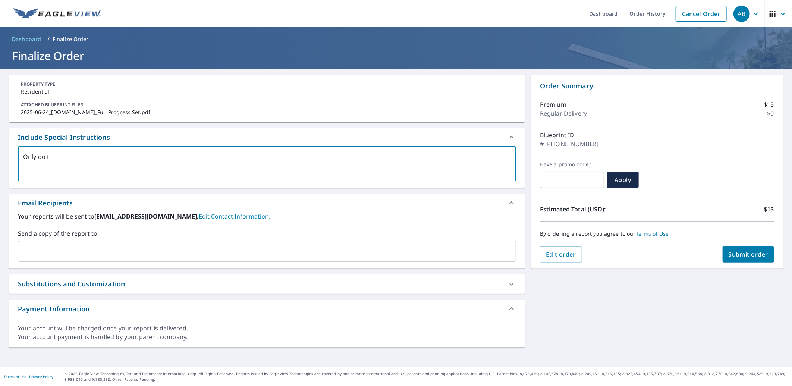
type textarea "Only do th"
type textarea "x"
type textarea "Only do the"
type textarea "x"
type textarea "Only do the"
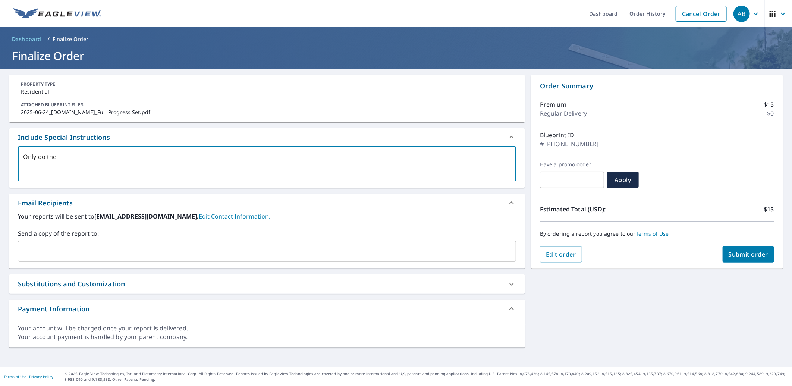
type textarea "x"
type textarea "Only do the T"
type textarea "x"
type textarea "Only do the Tr"
type textarea "x"
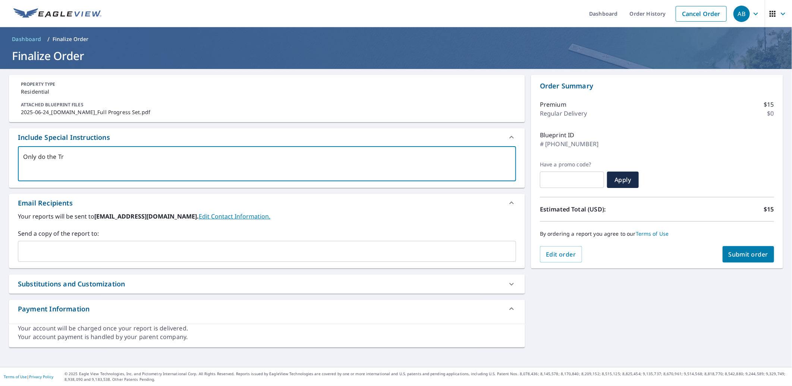
type textarea "Only do the Tra"
type textarea "x"
type textarea "Only do the Trad"
type textarea "x"
type textarea "Only do the Tradi"
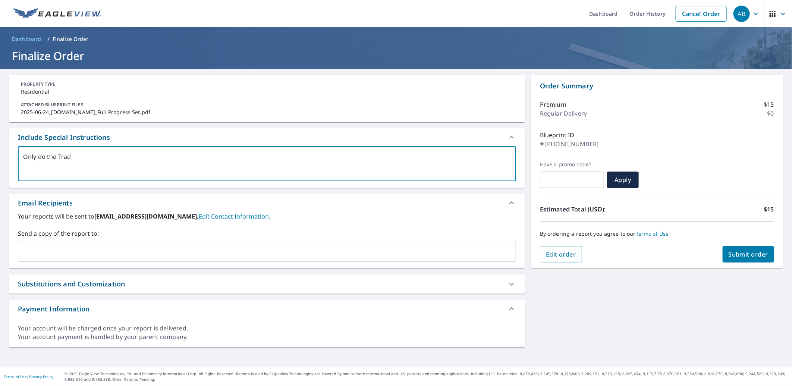
type textarea "x"
type textarea "Only do the Tradit"
type textarea "x"
type textarea "Only do the Traditi"
type textarea "x"
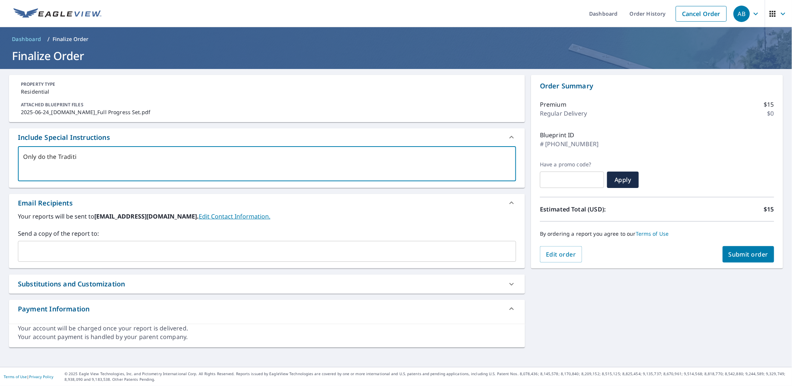
type textarea "Only do the Traditio"
type textarea "x"
type textarea "Only do the Tradition"
type textarea "x"
type textarea "Only do the Traditiona"
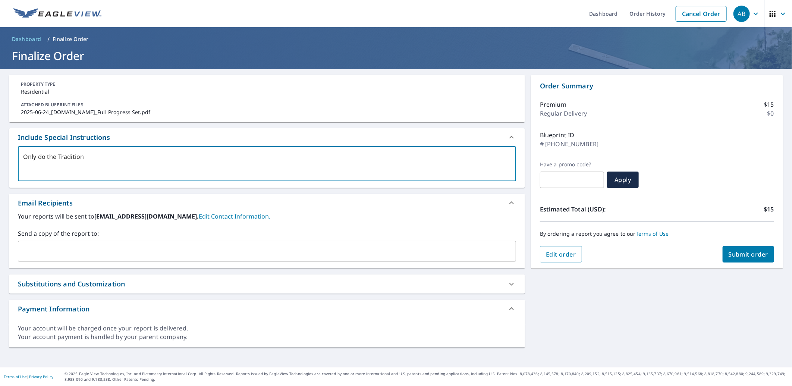
type textarea "x"
type textarea "Only do the Traditional"
type textarea "x"
type textarea "Only do the Traditional"
type textarea "x"
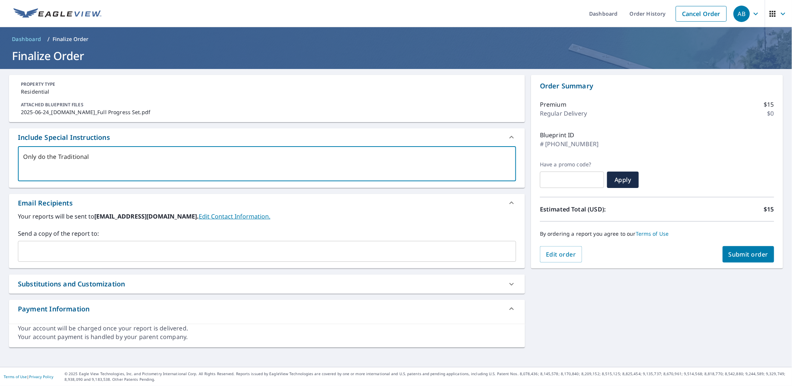
type textarea "Only do the Traditional B"
type textarea "x"
type textarea "Only do the Traditional B"
type textarea "x"
type textarea "Only do the Traditional B p"
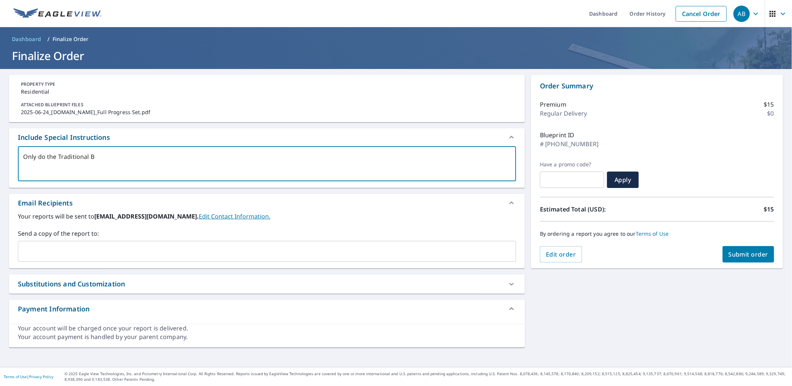
type textarea "x"
type textarea "Only do the Traditional B pl"
type textarea "x"
type textarea "Only do the Traditional B pla"
type textarea "x"
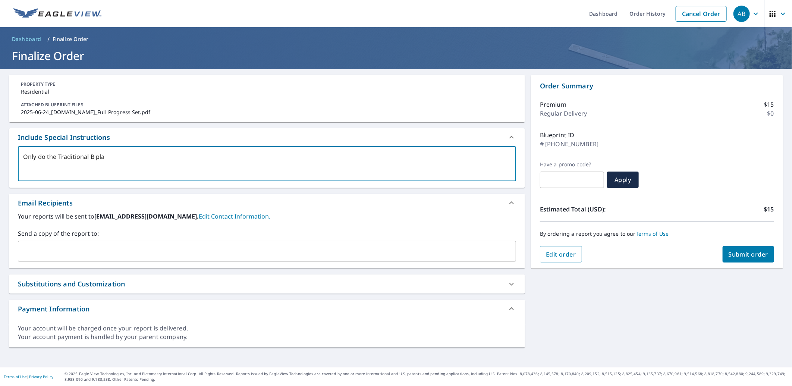
type textarea "Only do the Traditional B plan"
type textarea "x"
type textarea "Only do the Traditional B plan"
type textarea "x"
click at [27, 247] on input "text" at bounding box center [261, 251] width 480 height 14
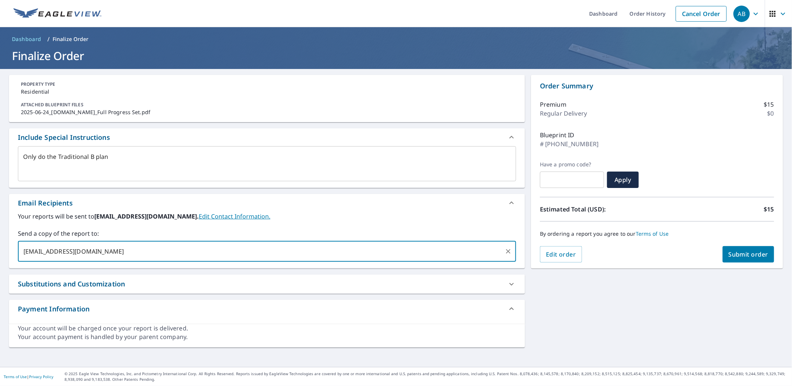
type input "[EMAIL_ADDRESS][DOMAIN_NAME]"
type textarea "x"
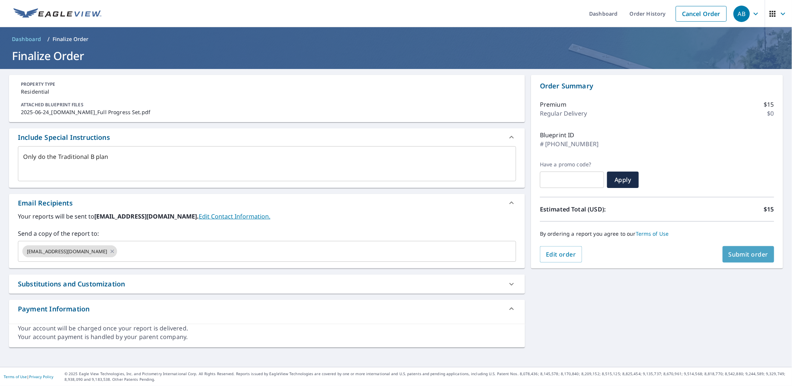
click at [742, 254] on span "Submit order" at bounding box center [748, 254] width 40 height 8
type textarea "x"
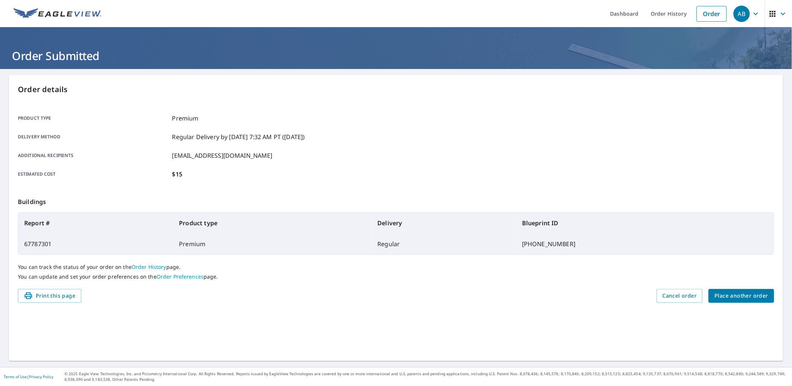
click at [733, 291] on span "Place another order" at bounding box center [741, 295] width 54 height 9
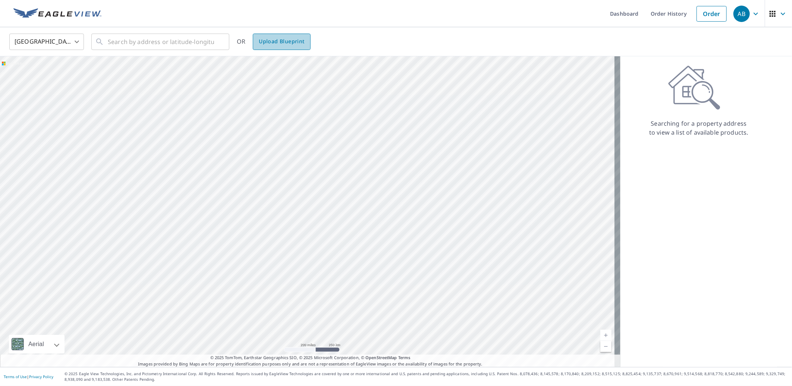
drag, startPoint x: 287, startPoint y: 42, endPoint x: 301, endPoint y: 42, distance: 13.8
click at [287, 42] on span "Upload Blueprint" at bounding box center [281, 41] width 45 height 9
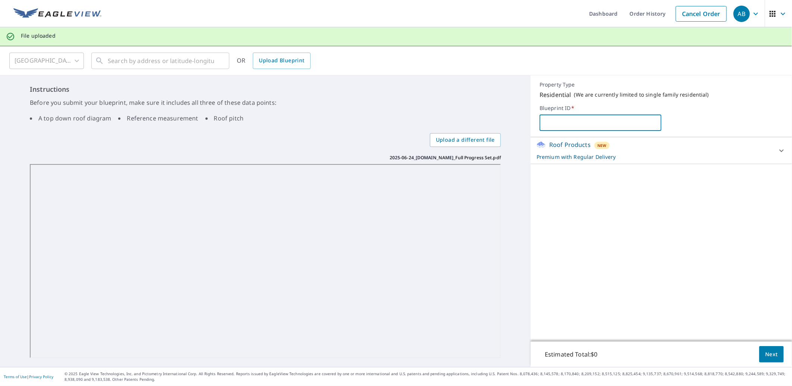
click at [549, 117] on input "text" at bounding box center [599, 122] width 121 height 21
type input "2025-00547-110"
click at [768, 357] on span "Next" at bounding box center [771, 354] width 13 height 9
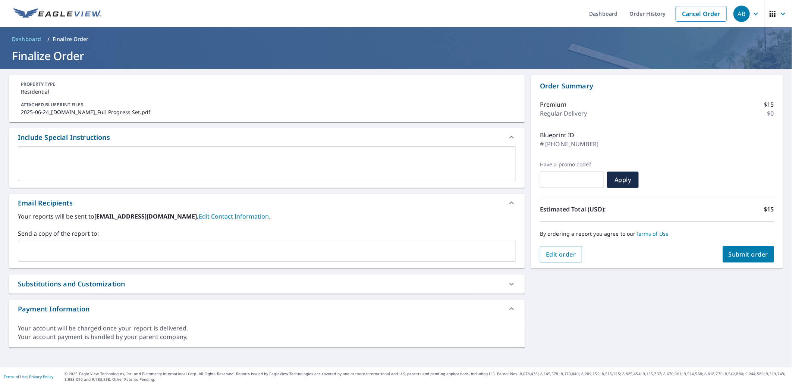
click at [45, 155] on textarea at bounding box center [266, 163] width 487 height 21
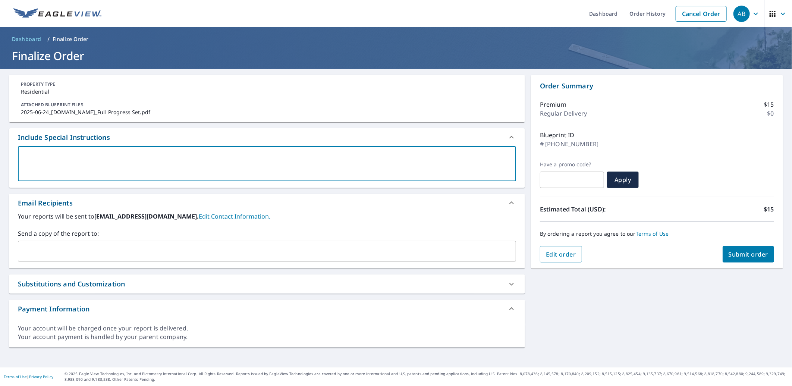
type textarea "O"
type textarea "x"
type textarea "On"
type textarea "x"
type textarea "On;"
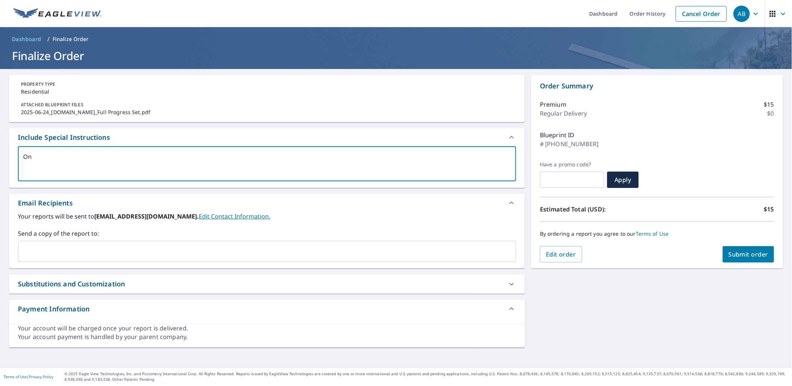
type textarea "x"
type textarea "On"
type textarea "x"
type textarea "Onl"
type textarea "x"
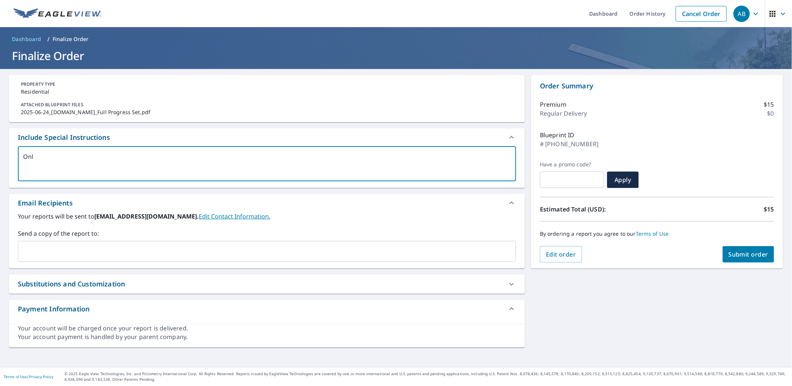
type textarea "Only"
type textarea "x"
type textarea "Only"
type textarea "x"
type textarea "Only d"
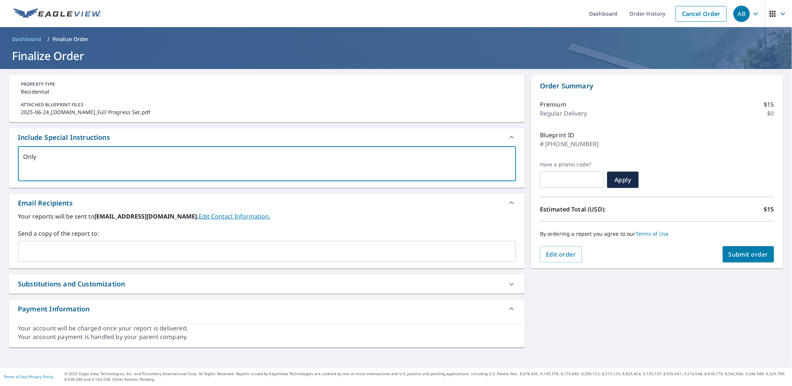
type textarea "x"
type textarea "Only do"
type textarea "x"
type textarea "Only do"
type textarea "x"
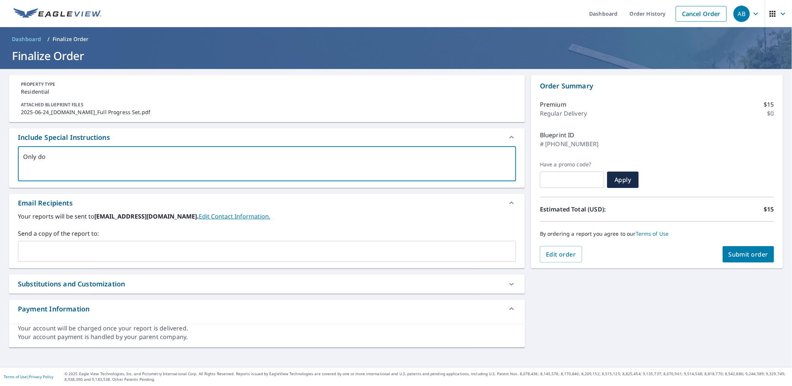
type textarea "Only do t"
type textarea "x"
type textarea "Only do th"
type textarea "x"
type textarea "Only do the"
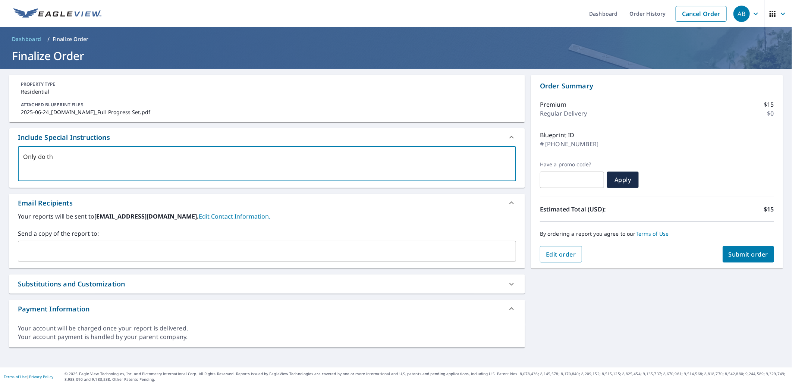
type textarea "x"
type textarea "Only do the"
type textarea "x"
type textarea "Only do the M"
type textarea "x"
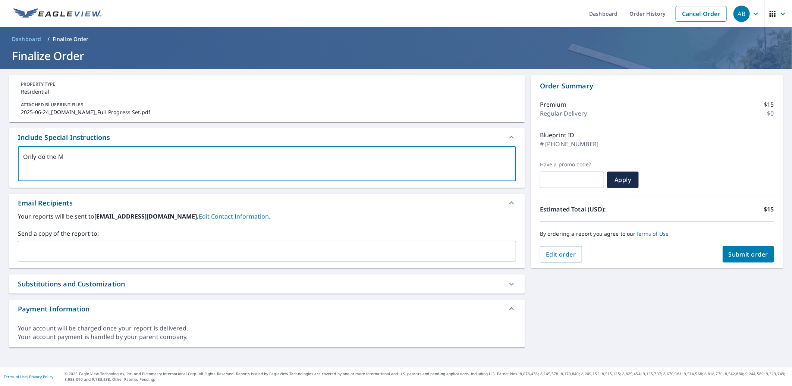
type textarea "Only do the Mo"
type textarea "x"
type textarea "Only do the Mod"
type textarea "x"
type textarea "Only do the Mode"
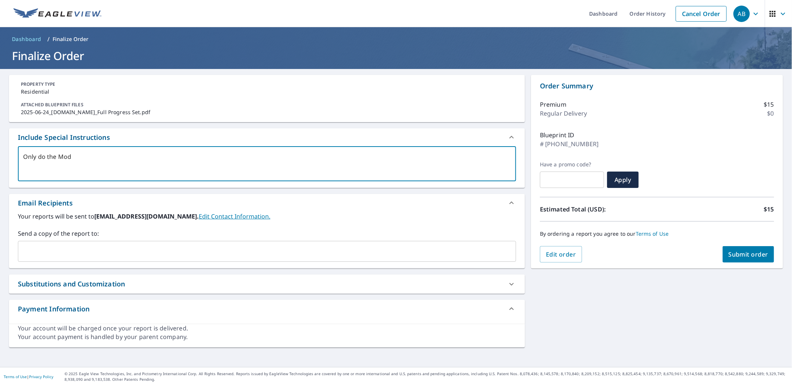
type textarea "x"
type textarea "Only do the Moder"
type textarea "x"
type textarea "Only do the Modern"
type textarea "x"
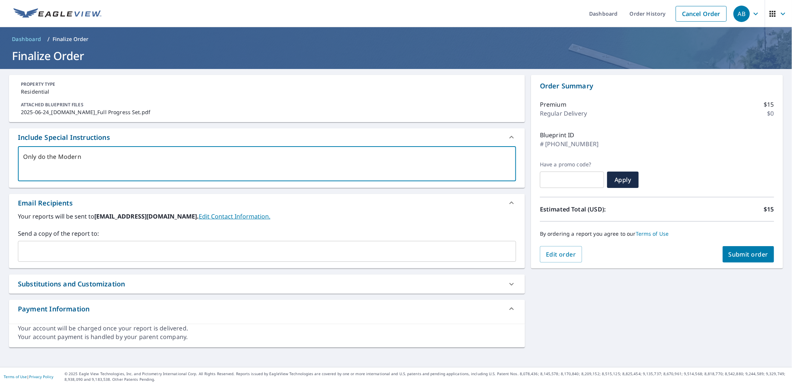
type textarea "Only do the Modern"
type textarea "x"
type textarea "Only do the Modern P"
type textarea "x"
type textarea "Only do the Modern Pl"
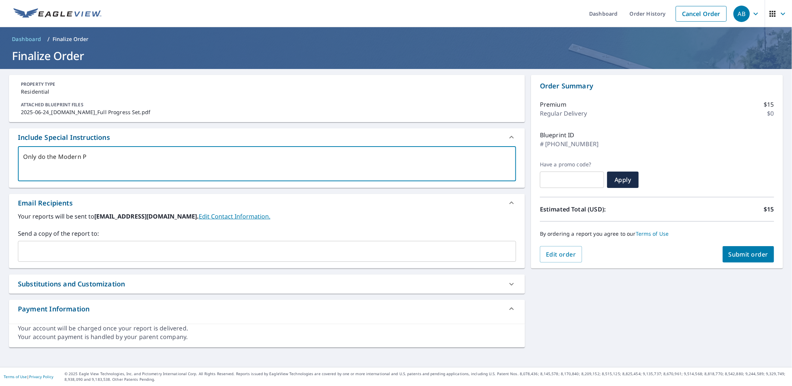
type textarea "x"
type textarea "Only do the Modern Pla"
type textarea "x"
type textarea "Only do the Modern Plan"
type textarea "x"
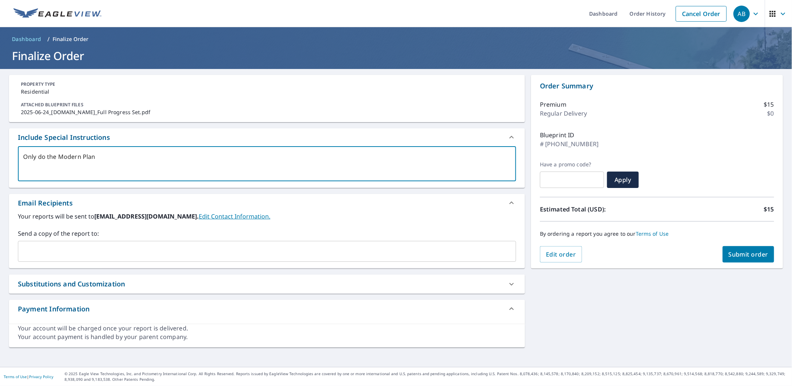
type textarea "Only do the Modern Plan"
type textarea "x"
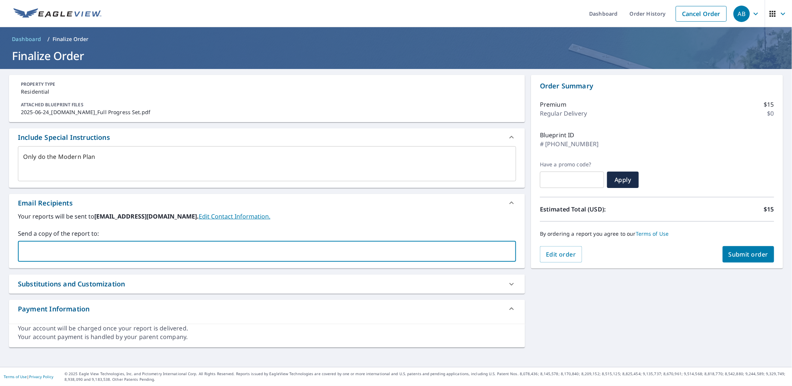
click at [45, 246] on input "text" at bounding box center [261, 251] width 480 height 14
type input "[EMAIL_ADDRESS][DOMAIN_NAME]"
type textarea "x"
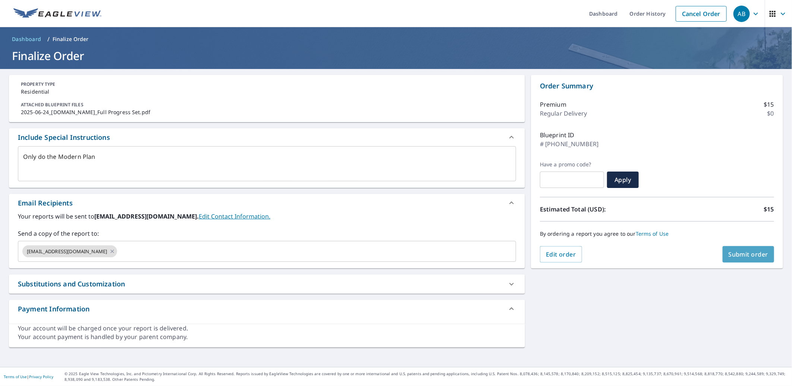
click at [731, 251] on span "Submit order" at bounding box center [748, 254] width 40 height 8
type textarea "x"
